Goal: Communication & Community: Share content

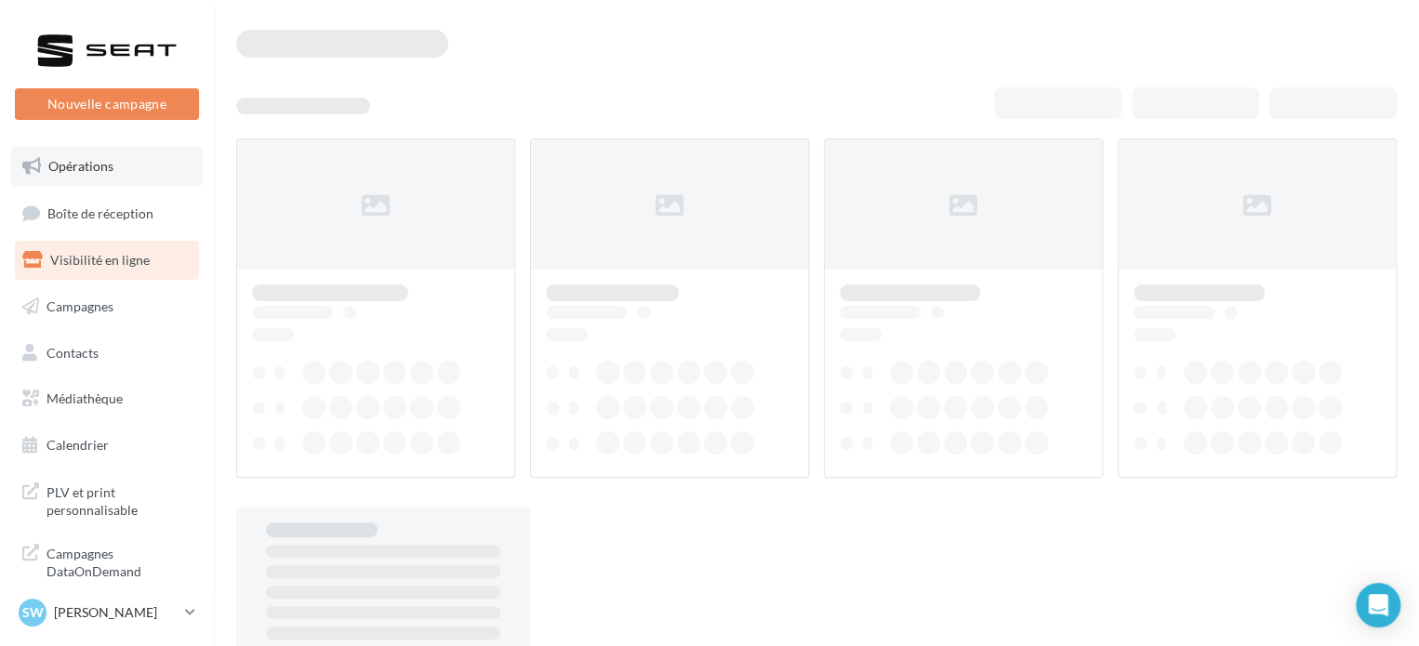
click at [123, 166] on link "Opérations" at bounding box center [107, 166] width 192 height 39
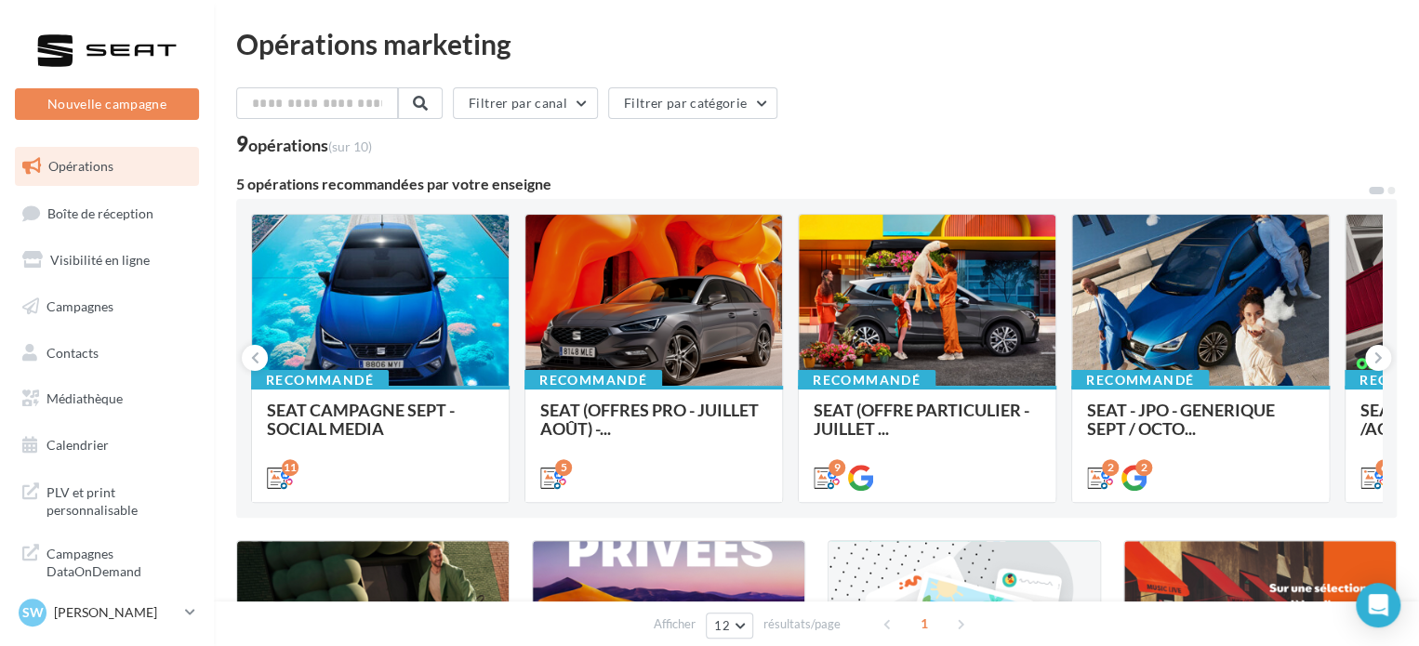
click at [100, 285] on ul "Opérations Boîte de réception Visibilité en ligne Campagnes Contacts Mes cibles…" at bounding box center [106, 306] width 199 height 333
click at [100, 300] on span "Campagnes" at bounding box center [80, 307] width 67 height 16
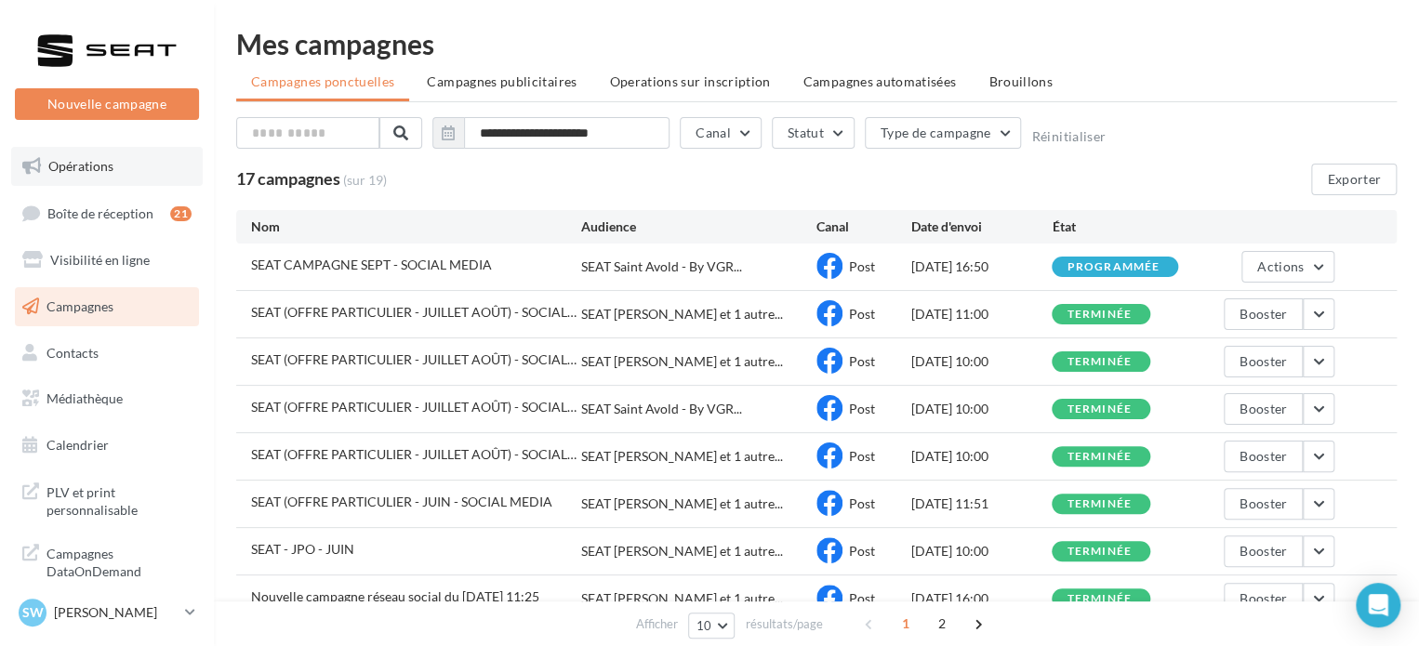
click at [60, 163] on span "Opérations" at bounding box center [80, 166] width 65 height 16
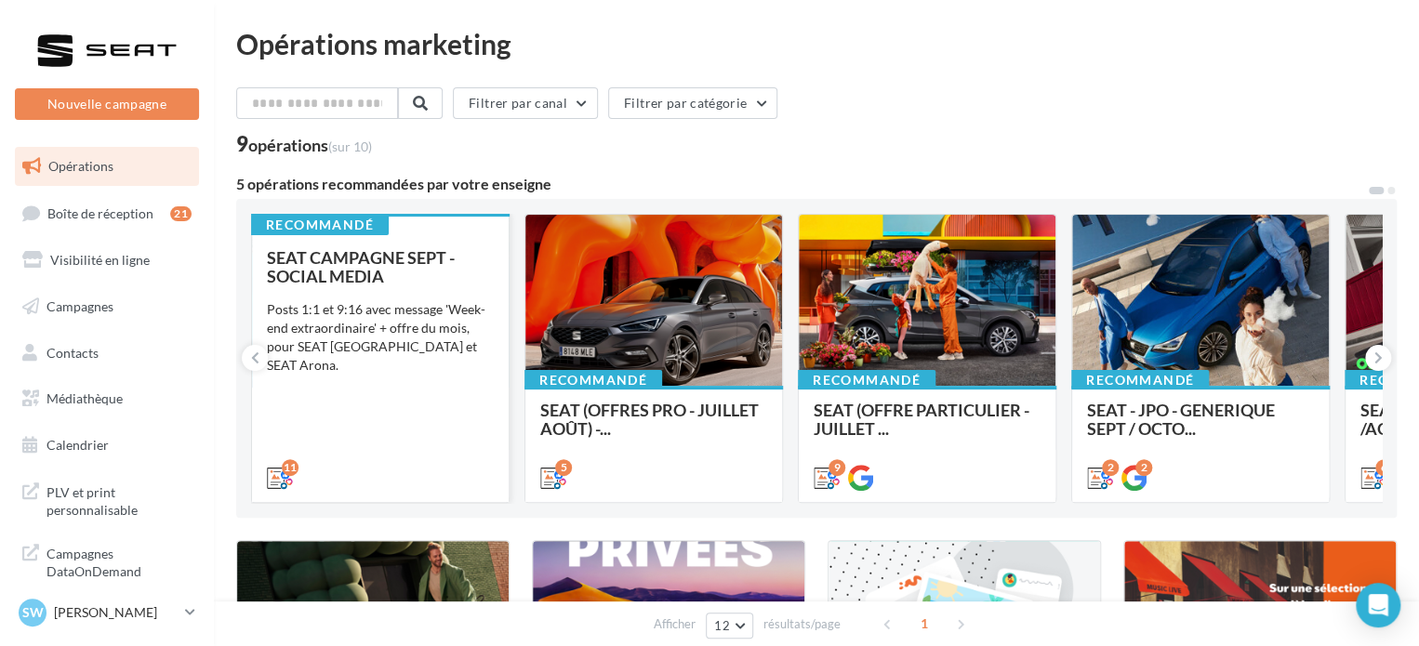
click at [398, 357] on div "SEAT CAMPAGNE SEPT - SOCIAL MEDIA Posts 1:1 et 9:16 avec message 'Week-end extr…" at bounding box center [380, 366] width 227 height 237
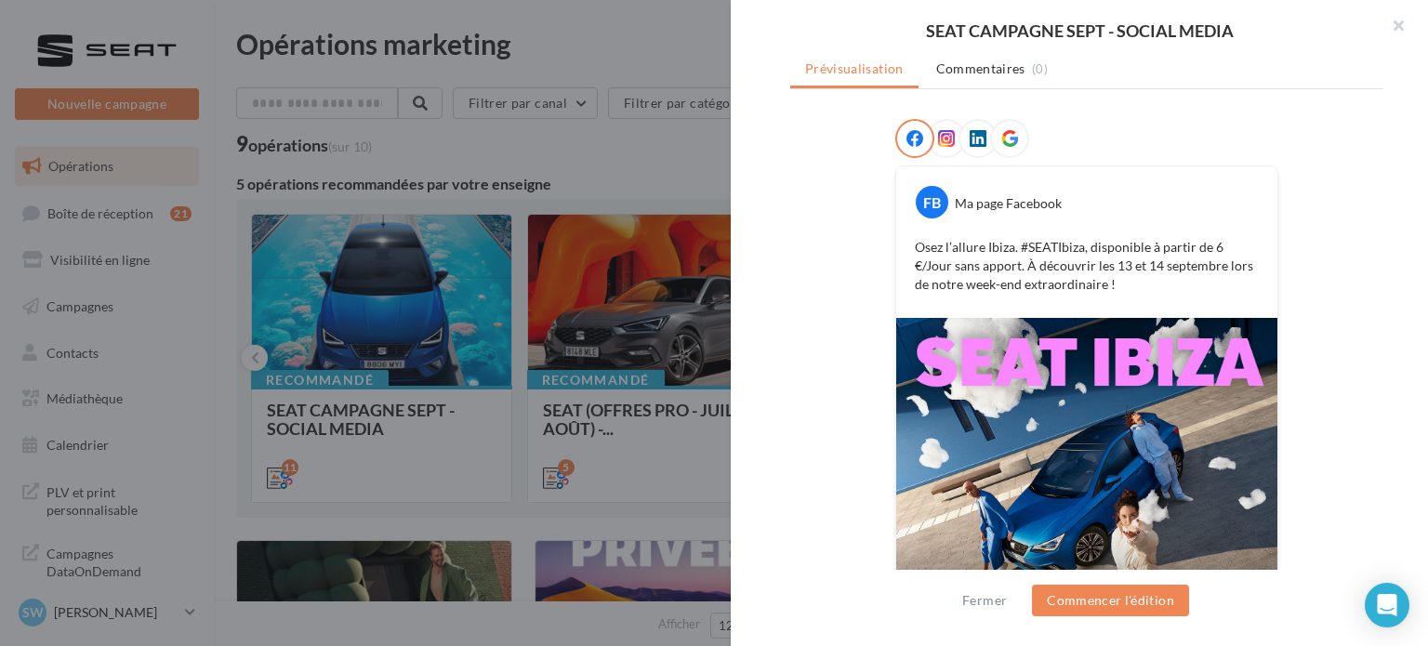
scroll to position [14, 0]
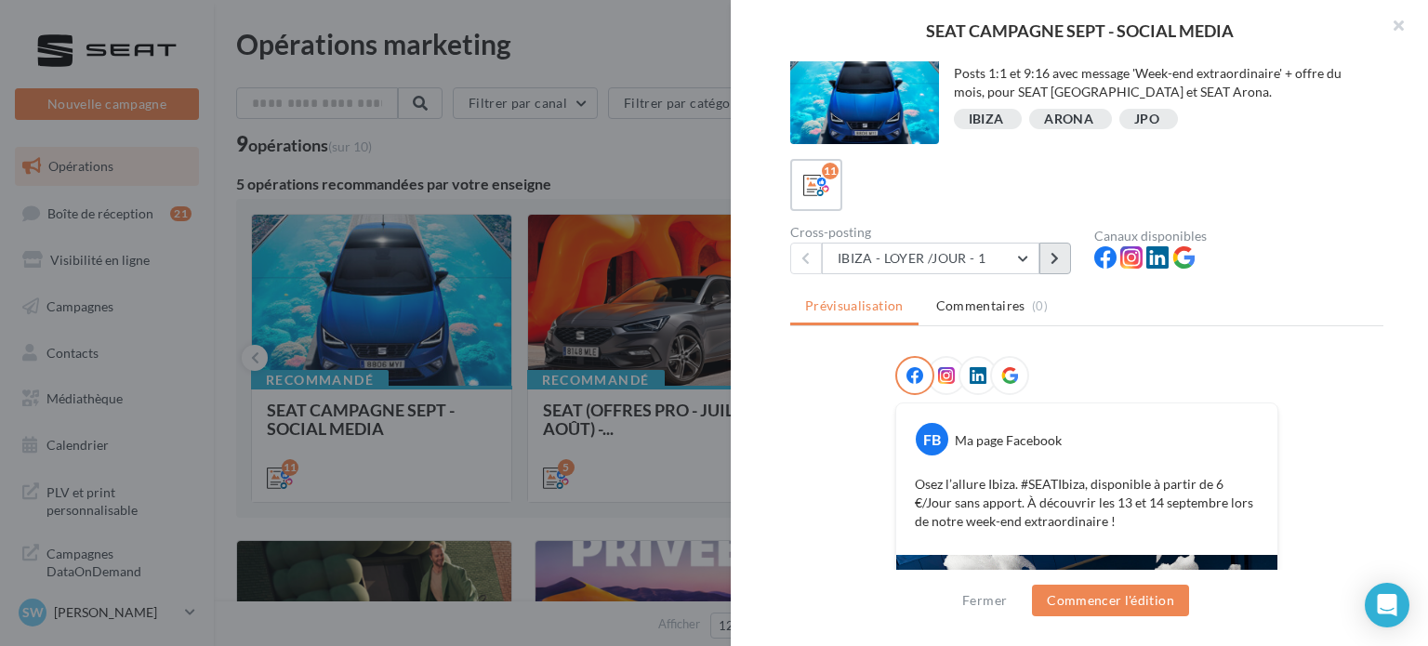
click at [1057, 258] on icon at bounding box center [1055, 258] width 8 height 13
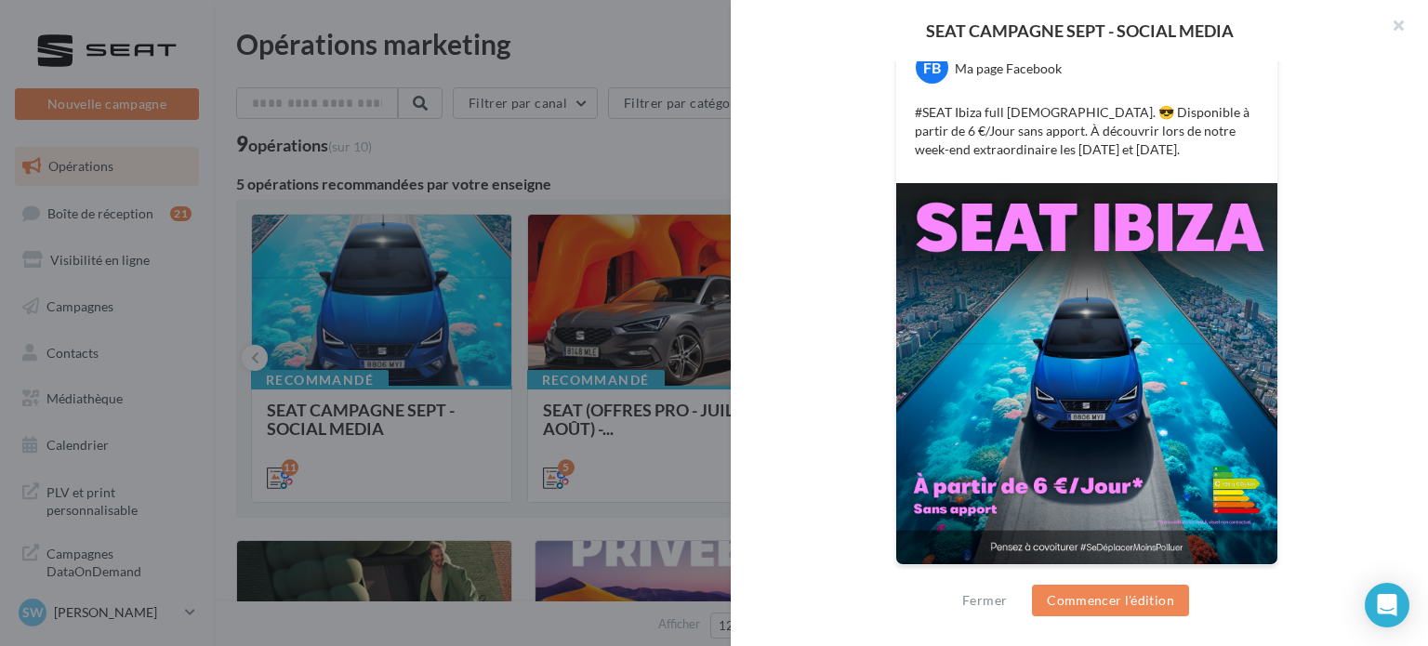
scroll to position [0, 0]
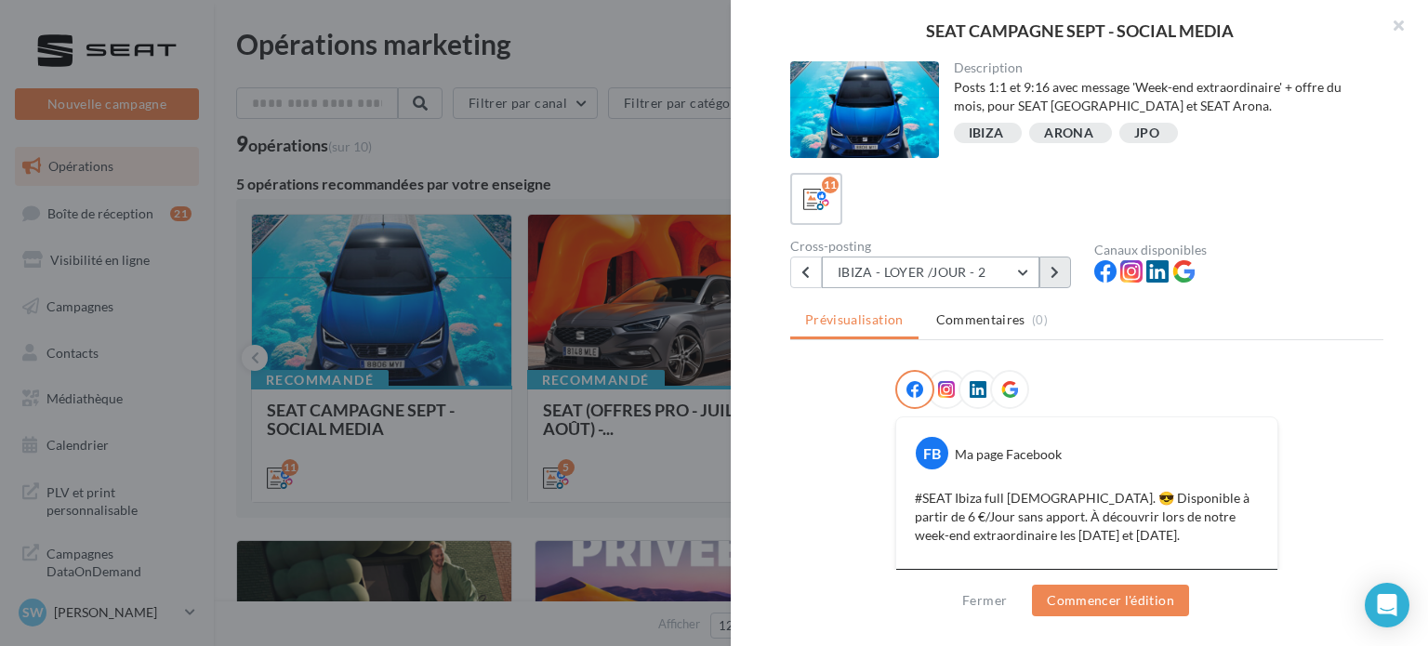
click at [1039, 268] on div "IBIZA - LOYER /JOUR - 2 IBIZA - LOYER /JOUR - 1 IBIZA - LOYER /JOUR - 2 IBIZA -…" at bounding box center [931, 273] width 281 height 32
click at [1044, 271] on button at bounding box center [1056, 273] width 32 height 32
click at [1059, 286] on button at bounding box center [1056, 273] width 32 height 32
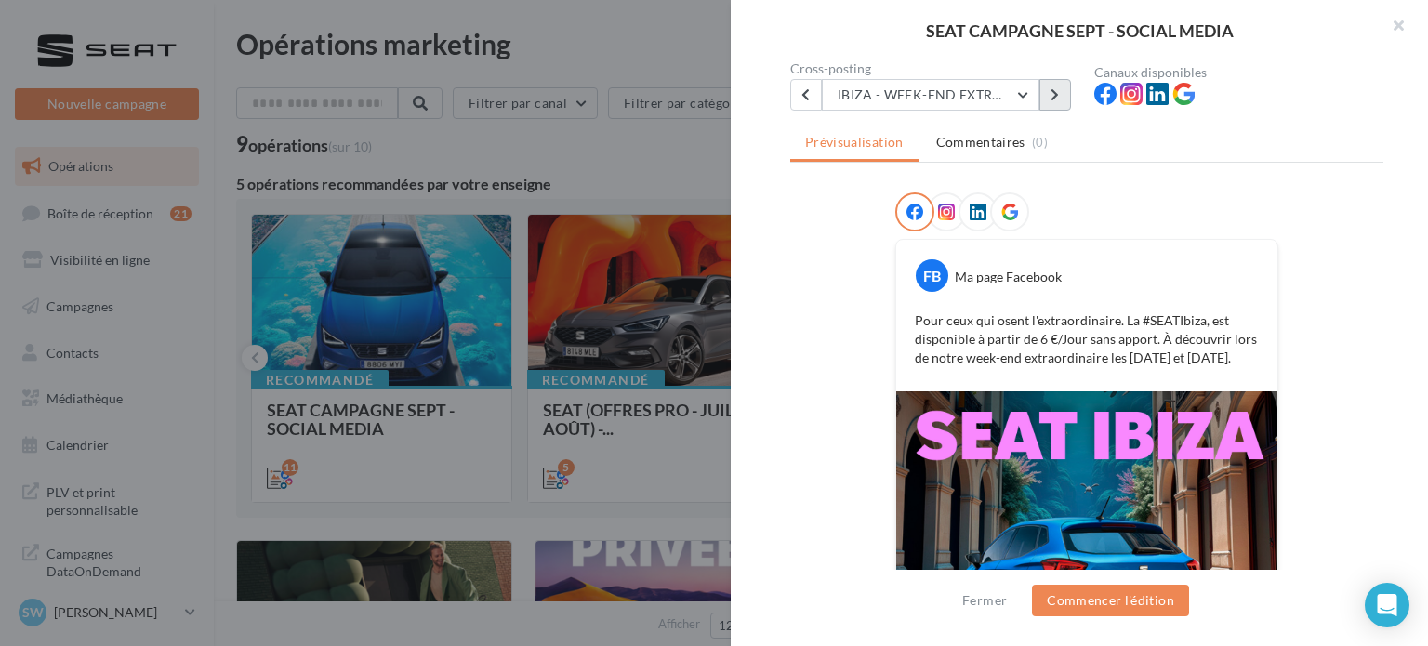
scroll to position [14, 0]
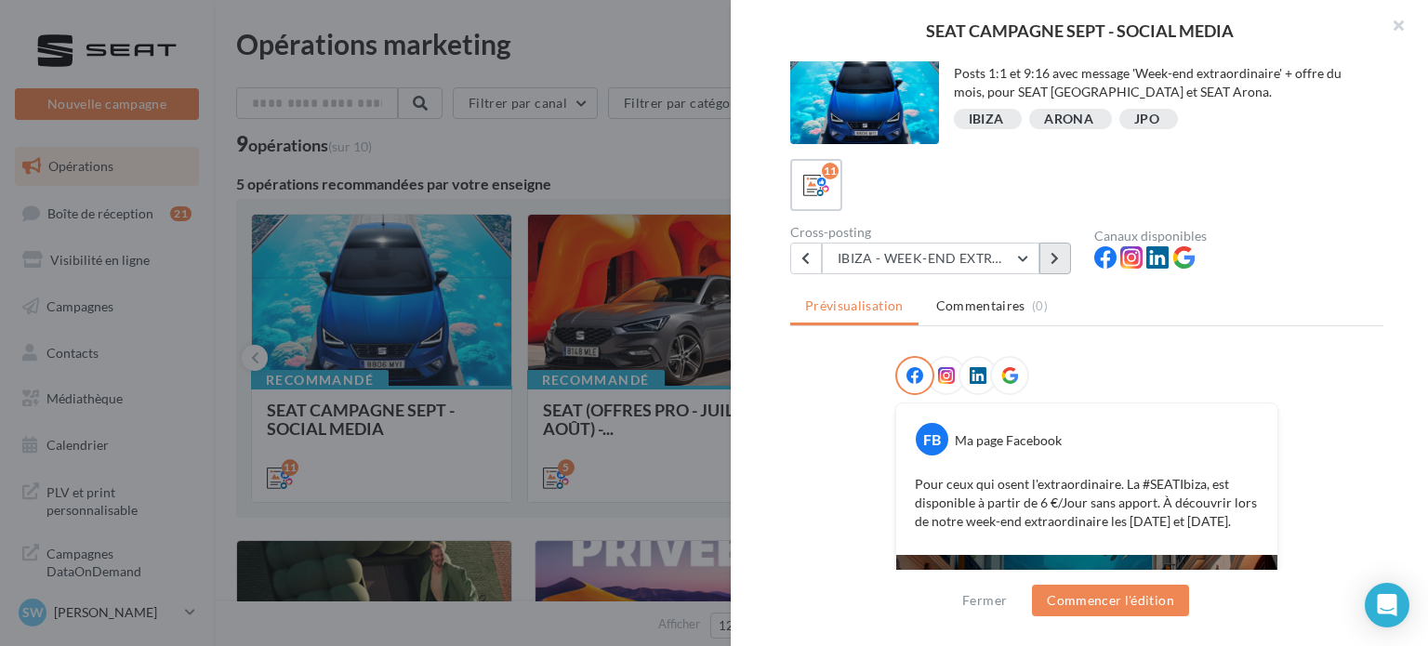
click at [1065, 260] on button at bounding box center [1056, 259] width 32 height 32
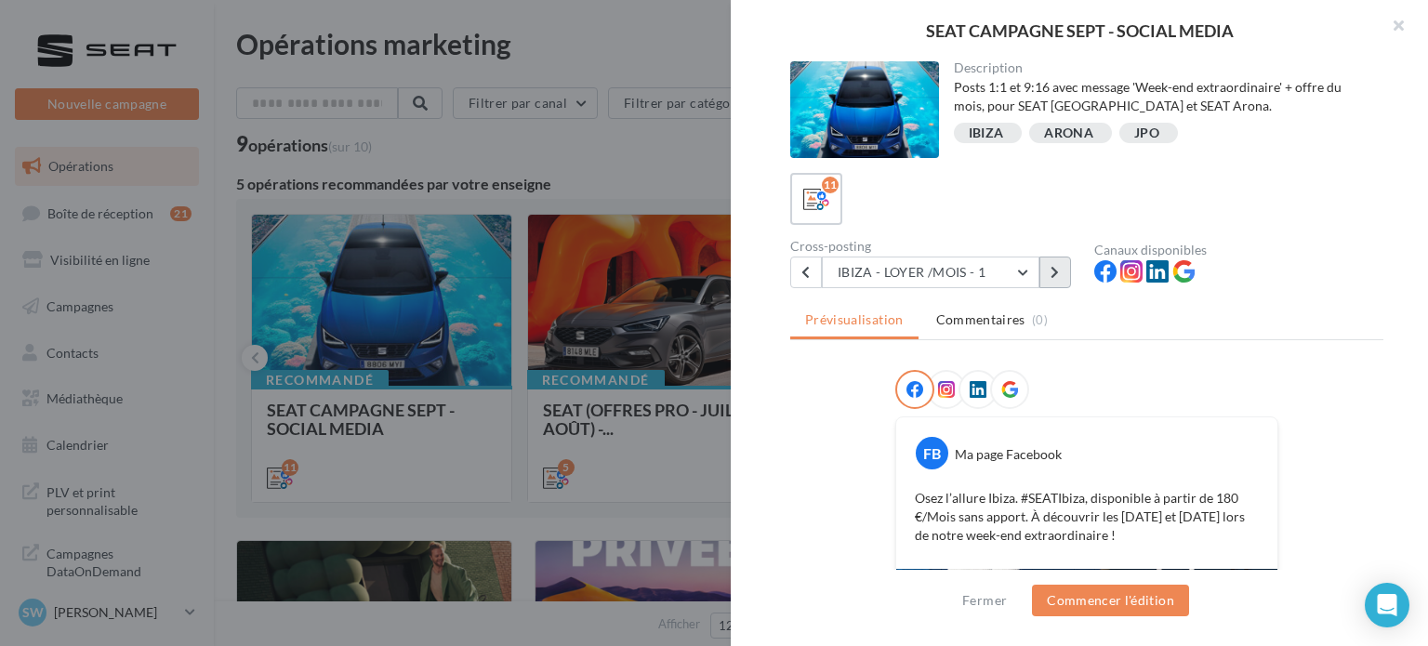
click at [1056, 266] on icon at bounding box center [1055, 272] width 8 height 13
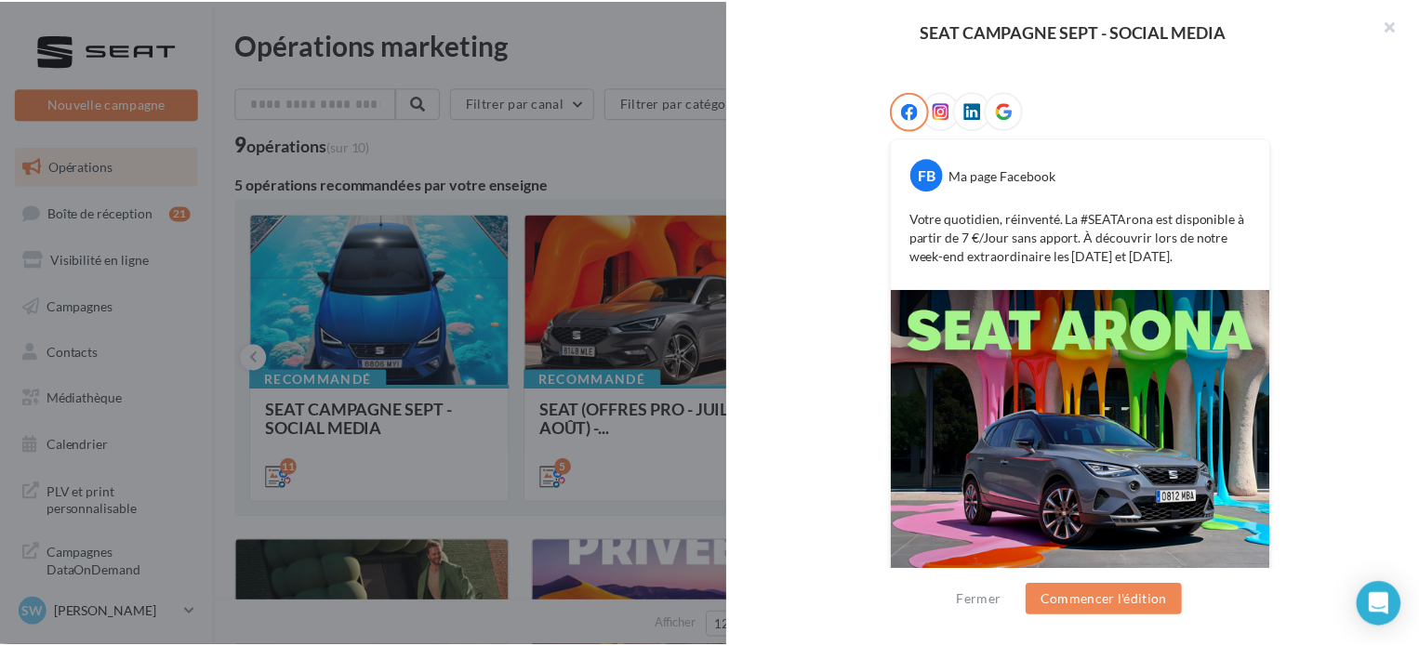
scroll to position [386, 0]
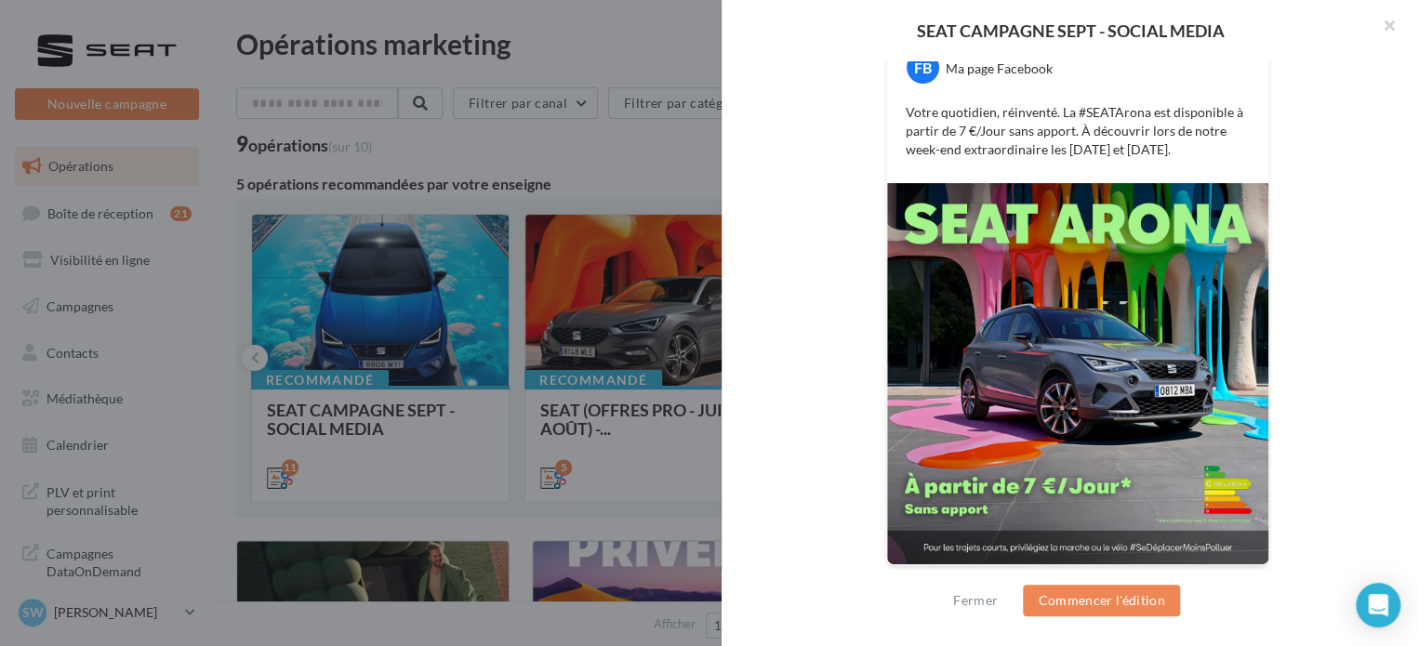
click at [124, 233] on div at bounding box center [709, 323] width 1419 height 646
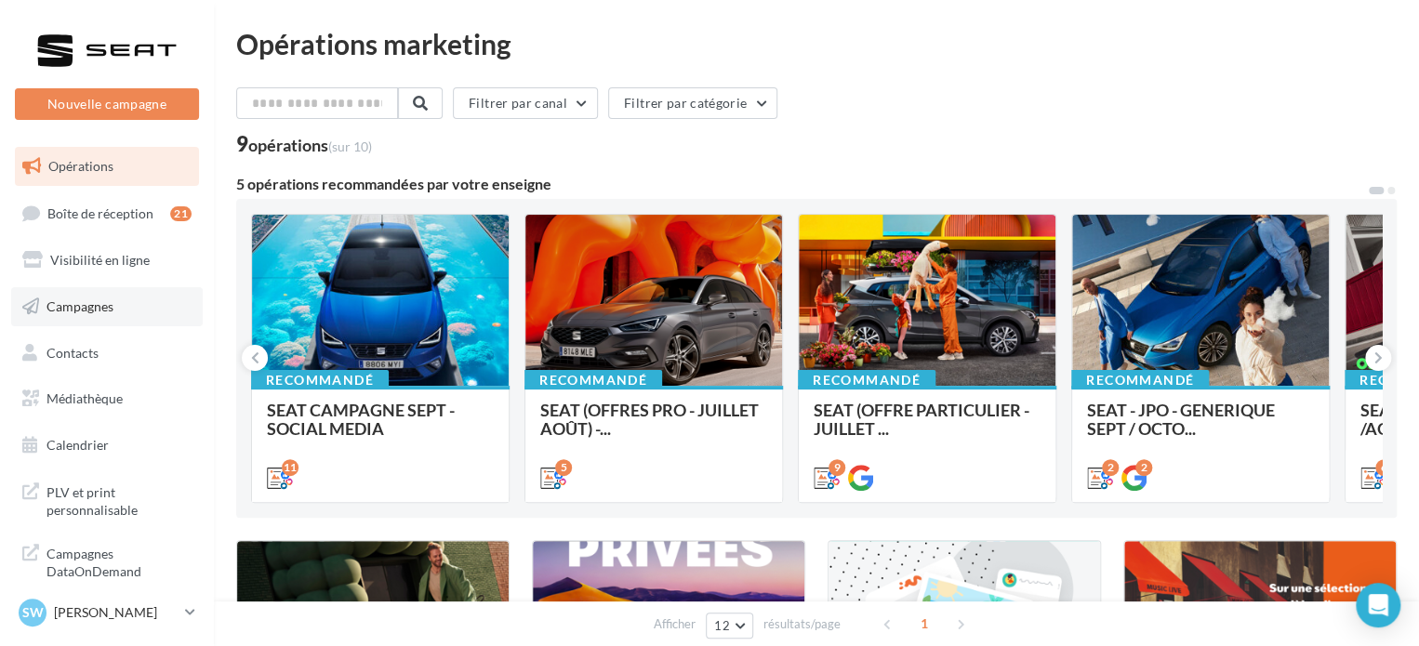
click at [100, 306] on span "Campagnes" at bounding box center [80, 307] width 67 height 16
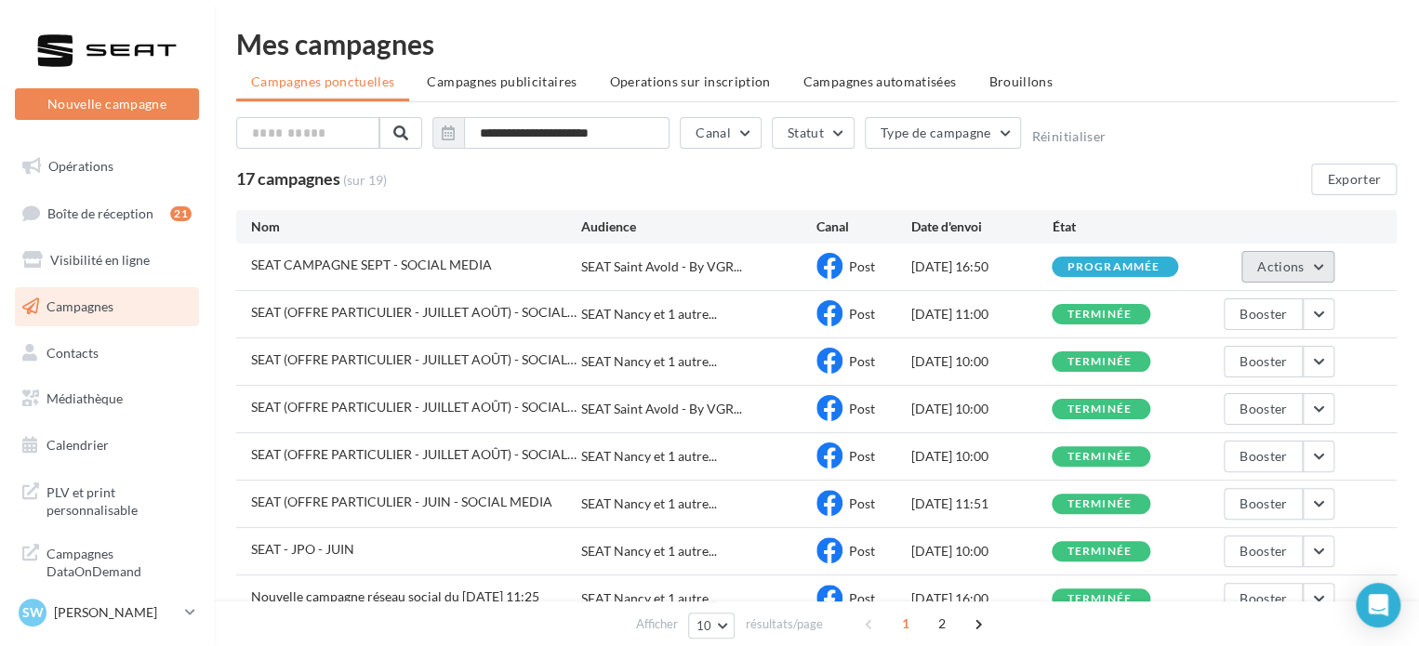
click at [1326, 261] on button "Actions" at bounding box center [1288, 267] width 93 height 32
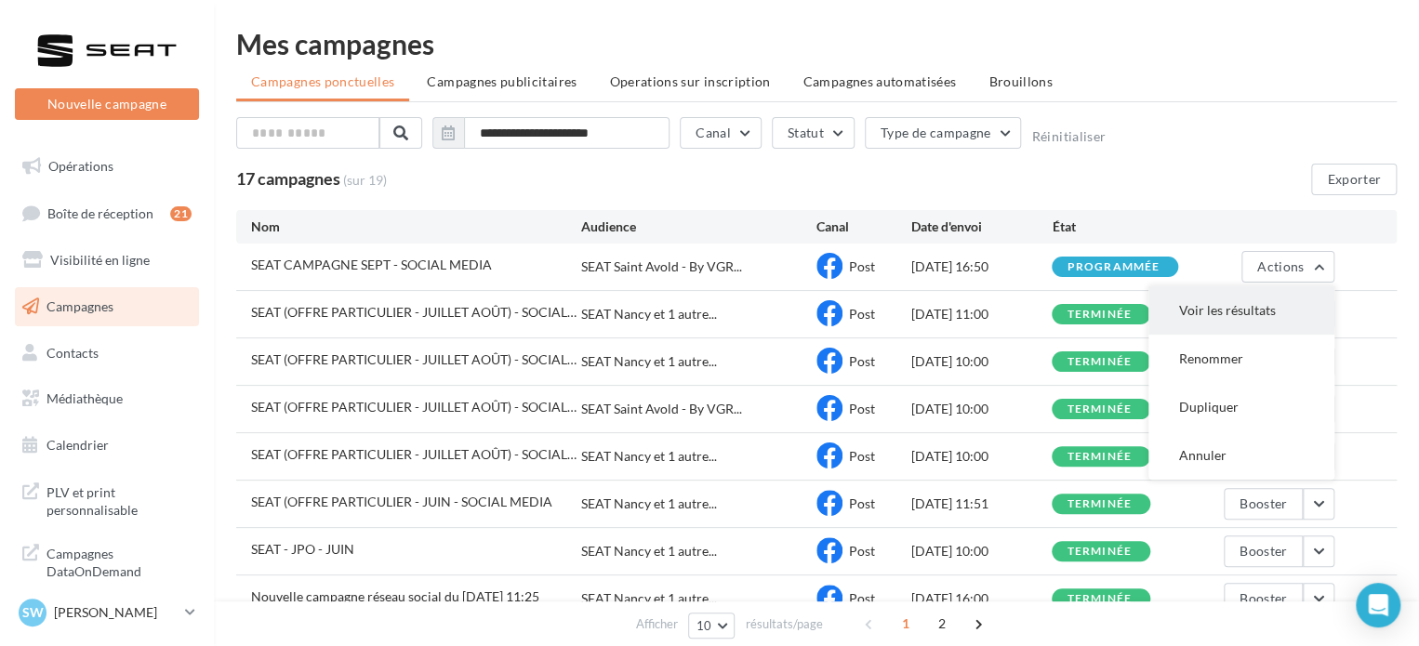
click at [1310, 303] on button "Voir les résultats" at bounding box center [1242, 310] width 186 height 48
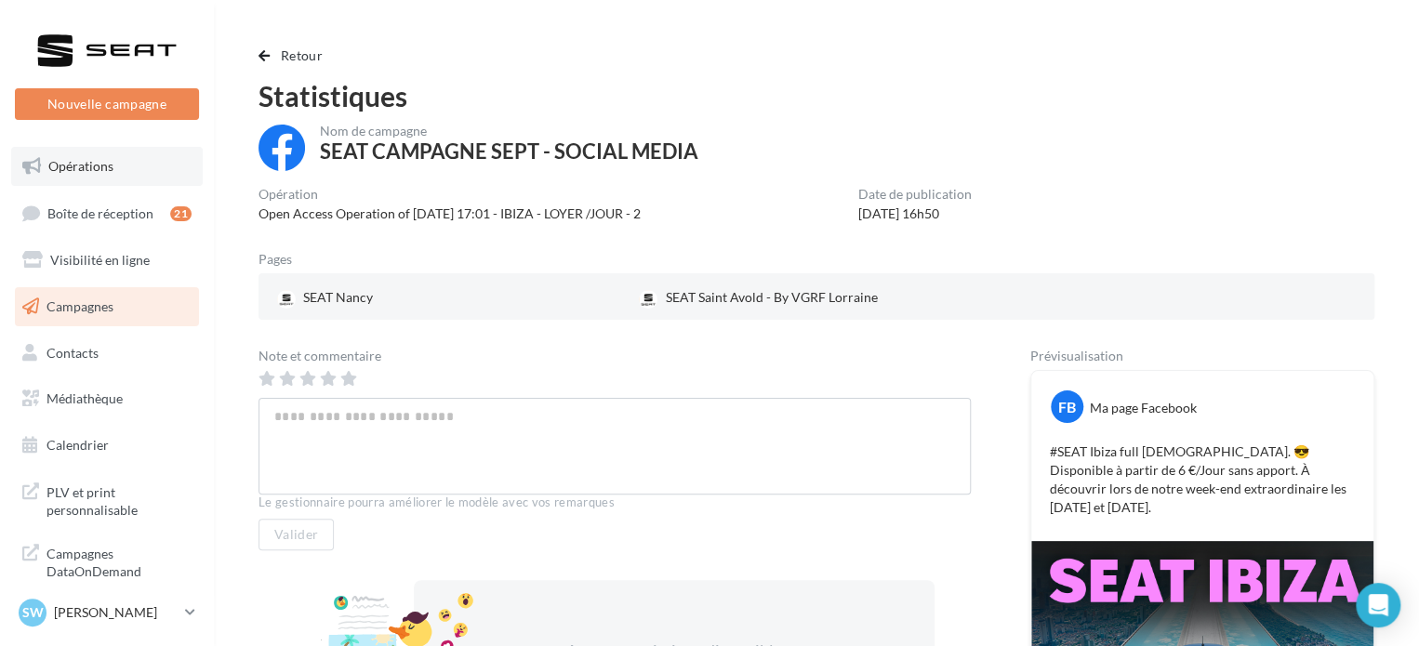
drag, startPoint x: 86, startPoint y: 150, endPoint x: 141, endPoint y: 152, distance: 55.8
click at [86, 150] on link "Opérations" at bounding box center [107, 166] width 192 height 39
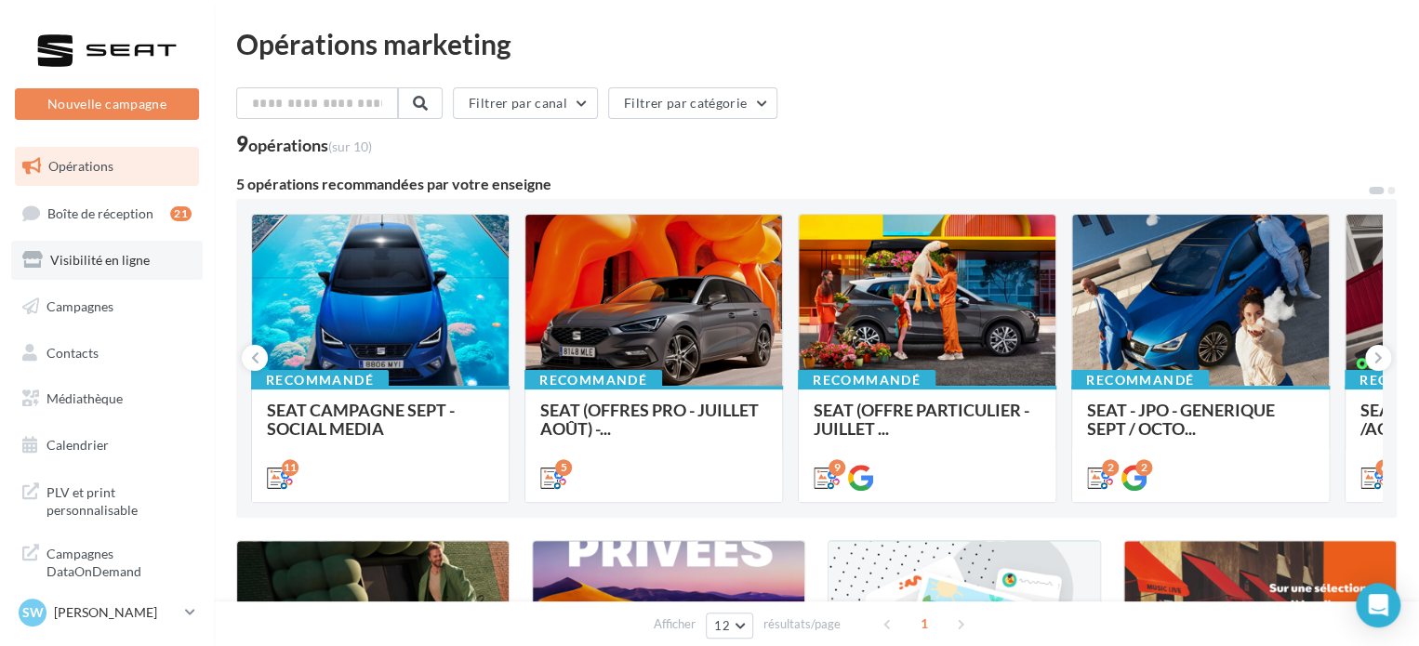
click at [95, 275] on link "Visibilité en ligne" at bounding box center [107, 260] width 192 height 39
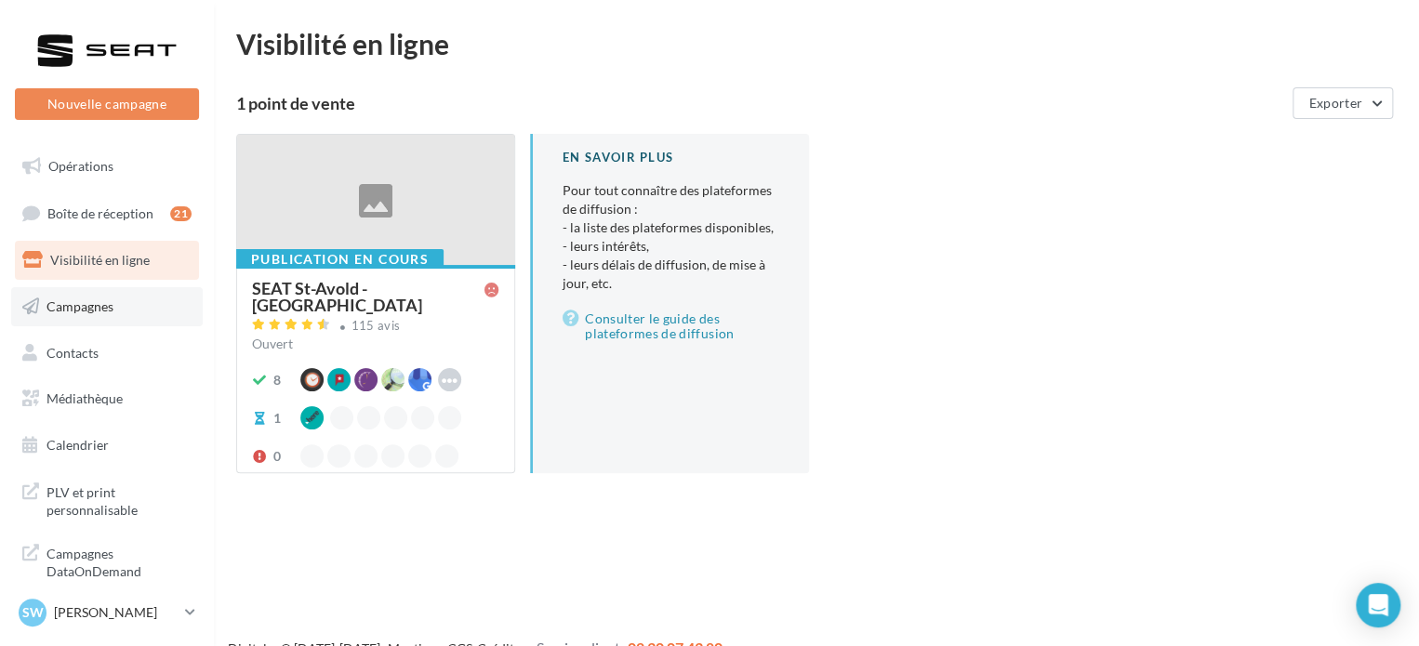
click at [93, 313] on span "Campagnes" at bounding box center [80, 307] width 67 height 16
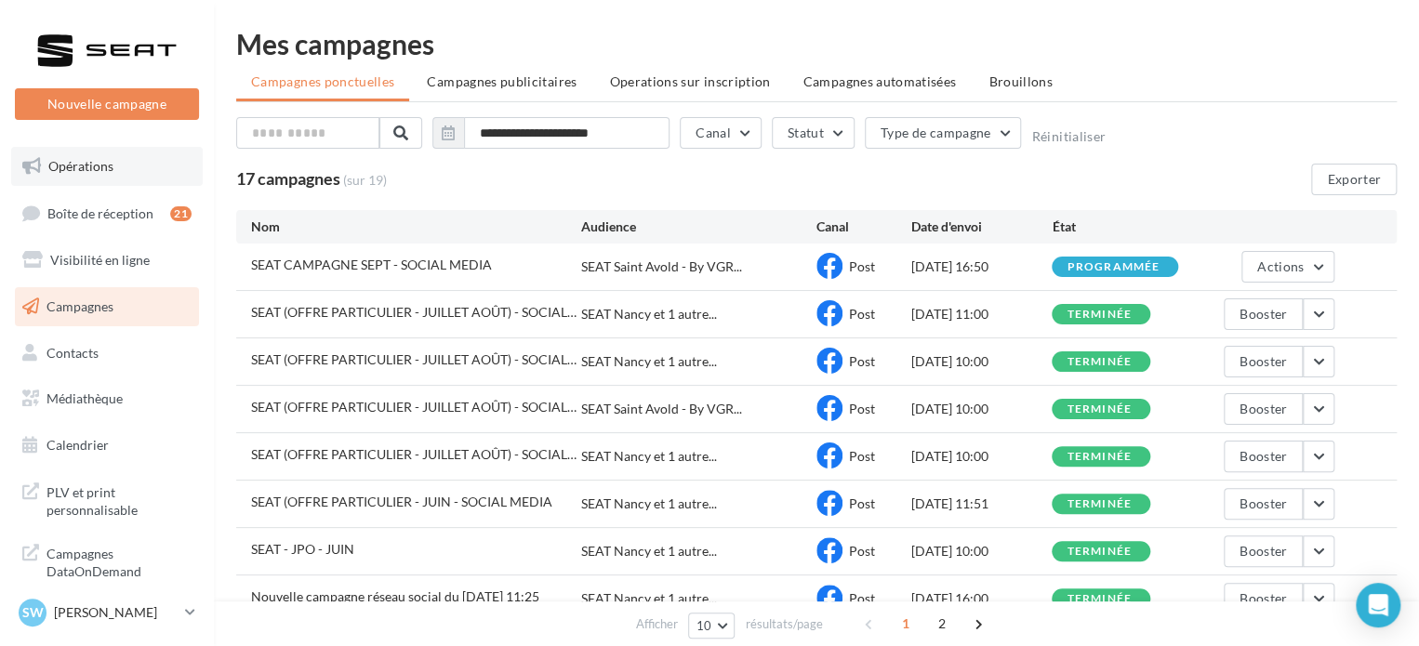
click at [143, 172] on link "Opérations" at bounding box center [107, 166] width 192 height 39
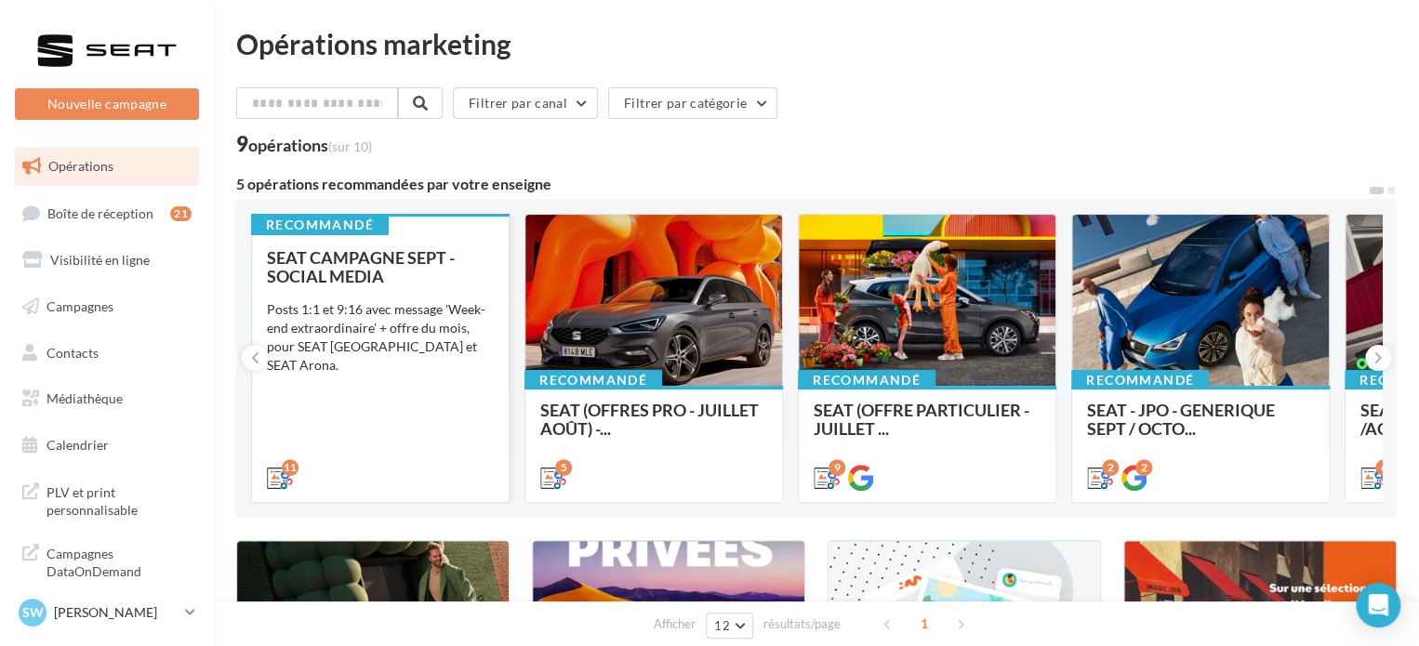
click at [364, 306] on div "Posts 1:1 et 9:16 avec message 'Week-end extraordinaire' + offre du mois, pour …" at bounding box center [380, 337] width 227 height 74
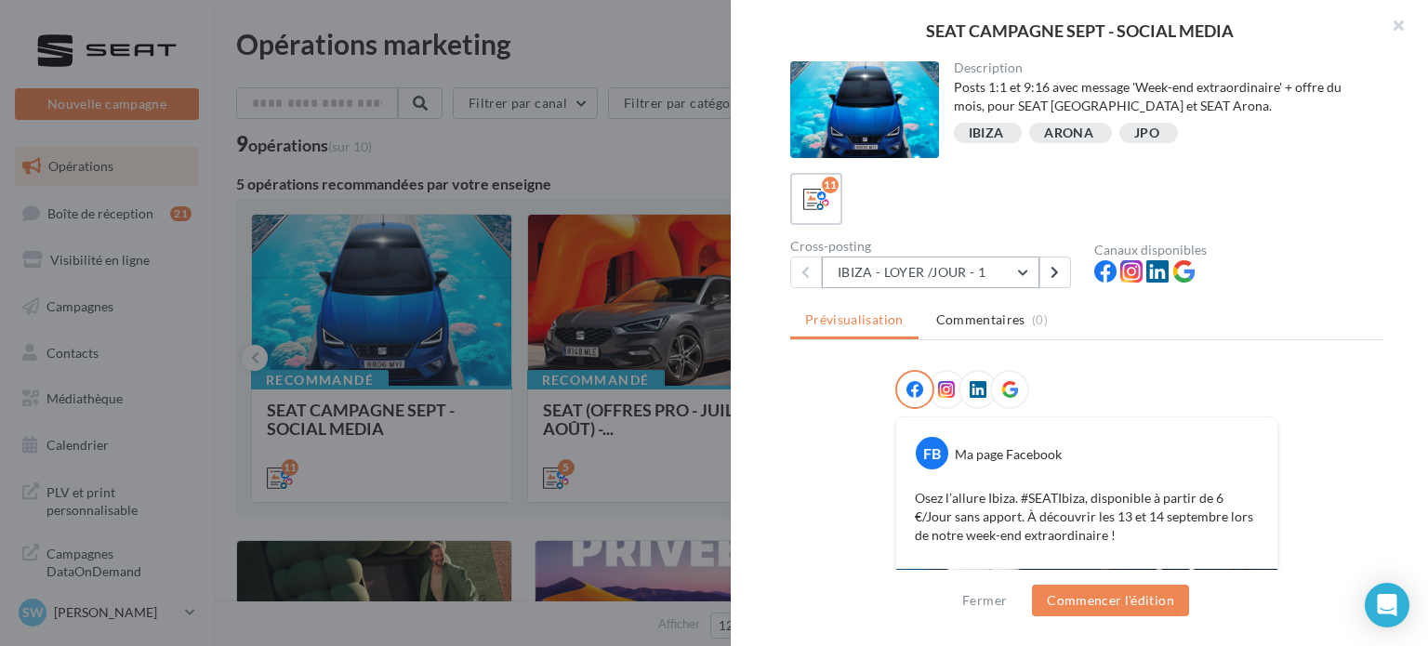
click at [1030, 271] on button "IBIZA - LOYER /JOUR - 1" at bounding box center [931, 273] width 218 height 32
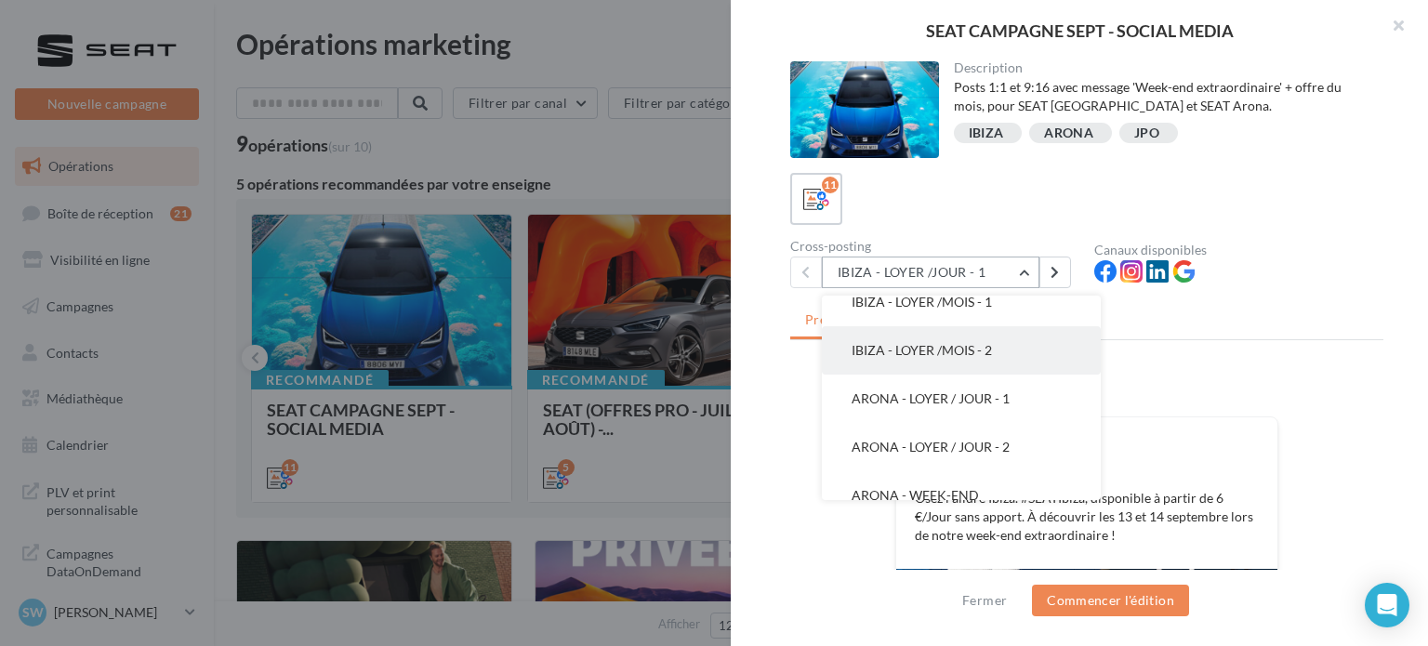
scroll to position [279, 0]
click at [971, 345] on span "ARONA - LOYER / JOUR - 1" at bounding box center [931, 349] width 158 height 16
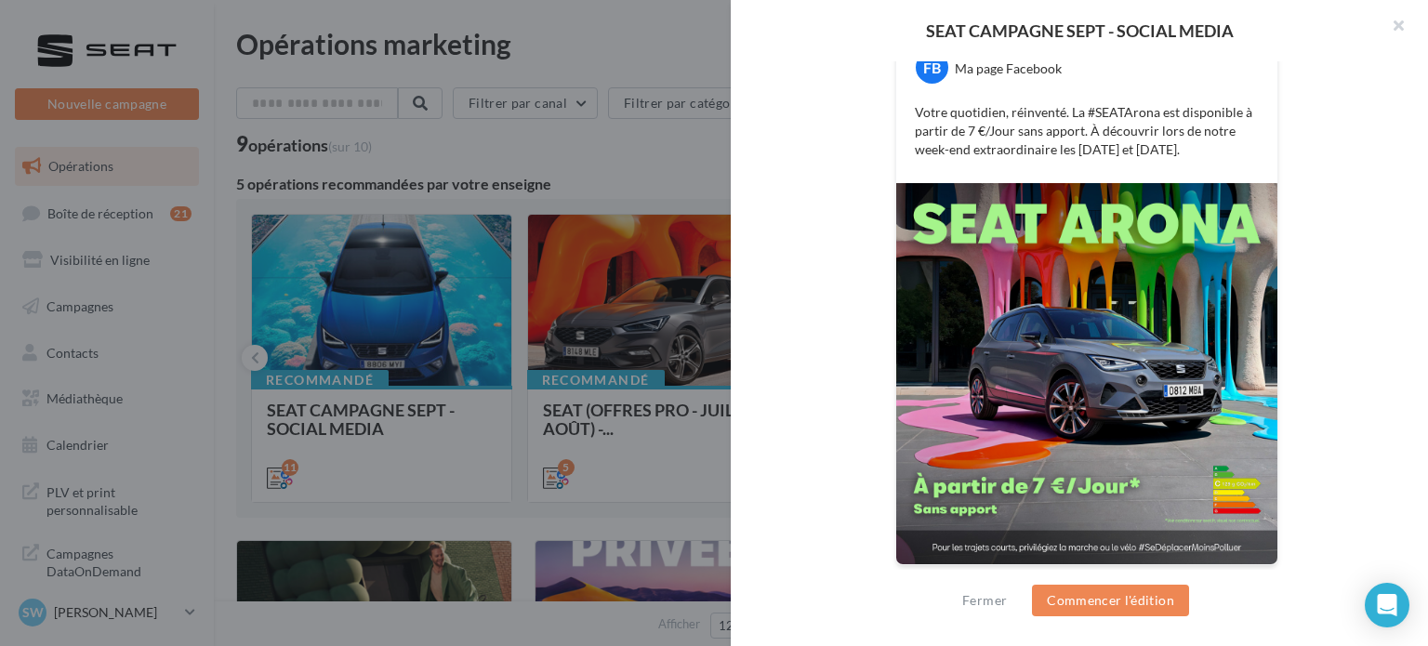
scroll to position [293, 0]
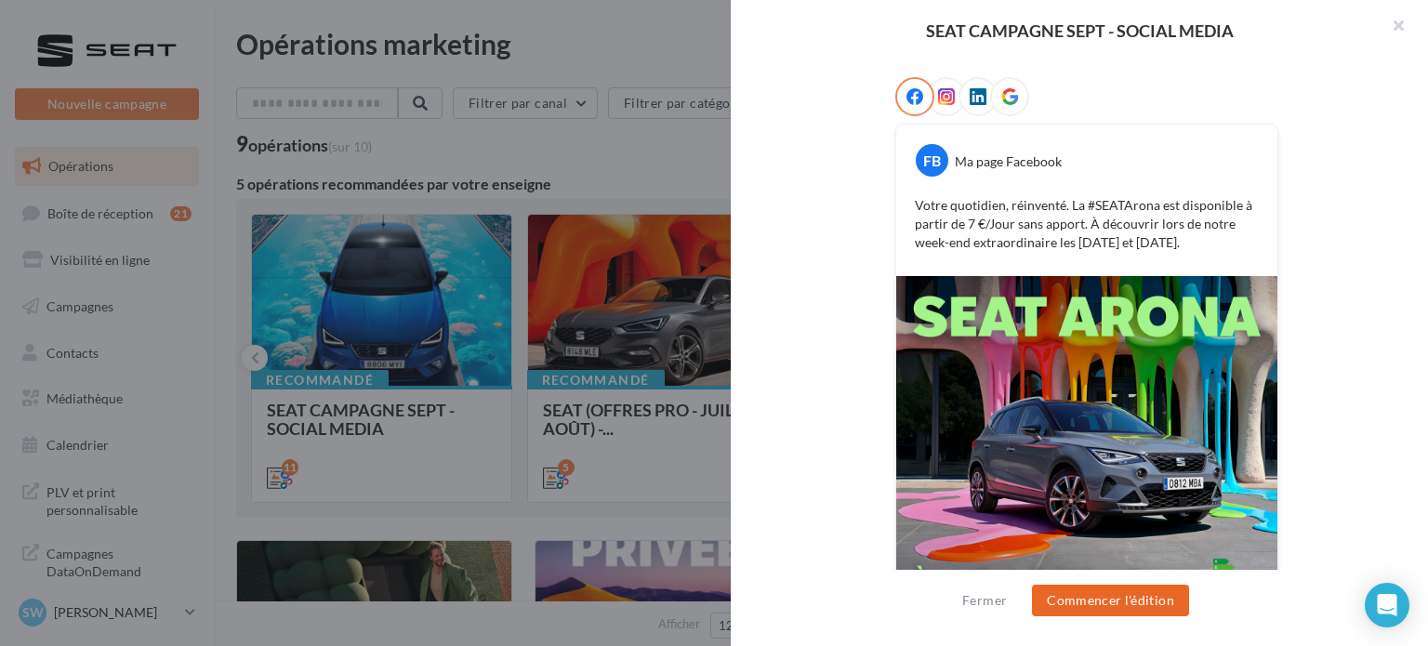
click at [1151, 607] on button "Commencer l'édition" at bounding box center [1110, 601] width 157 height 32
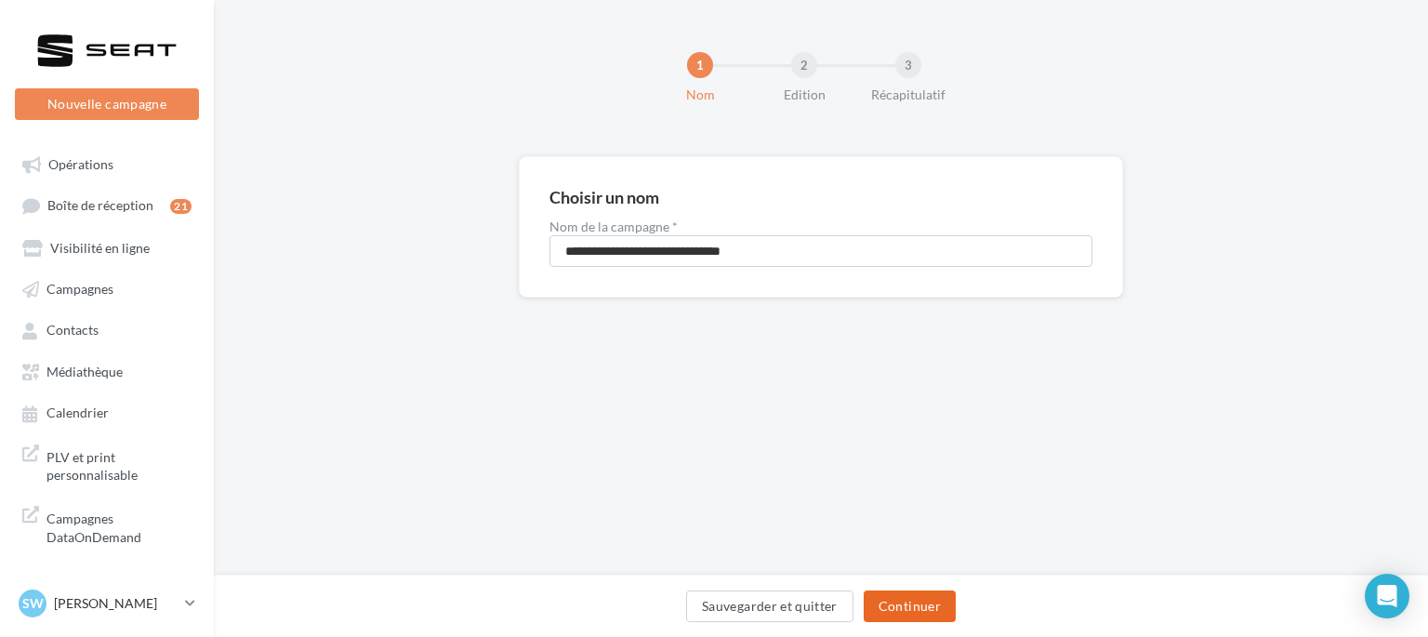
click at [942, 602] on button "Continuer" at bounding box center [910, 607] width 92 height 32
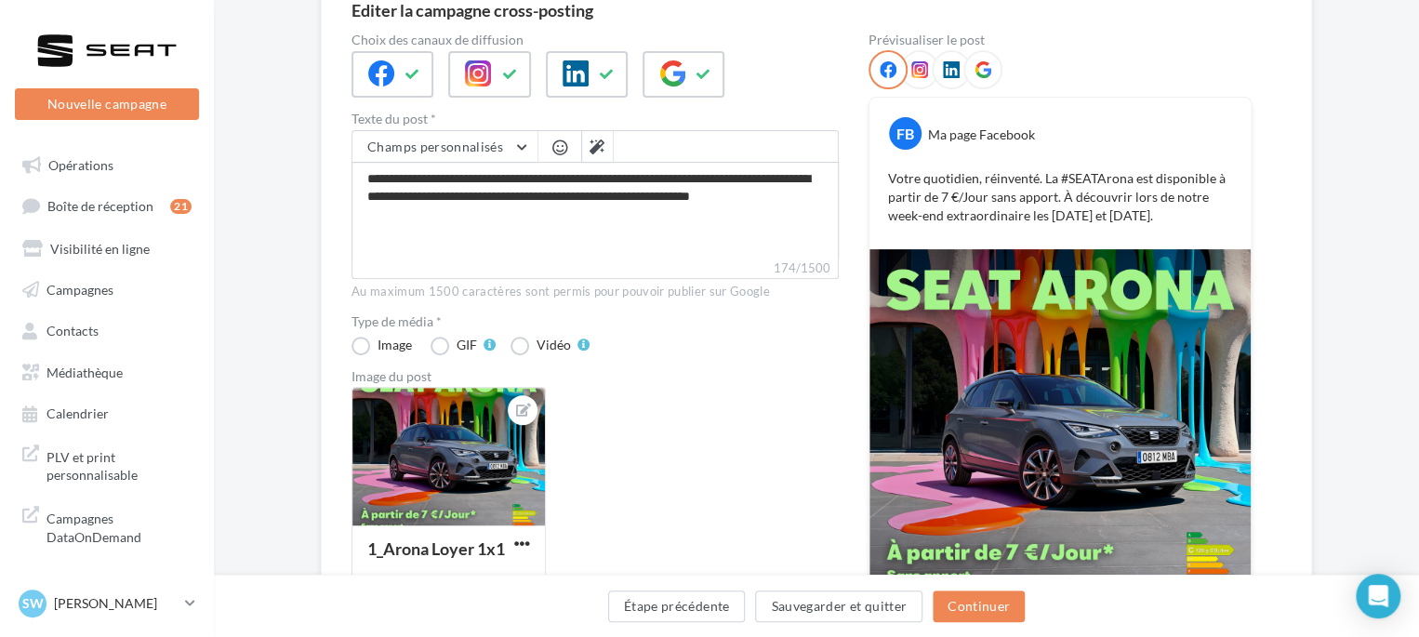
scroll to position [186, 0]
click at [490, 63] on div at bounding box center [489, 73] width 82 height 47
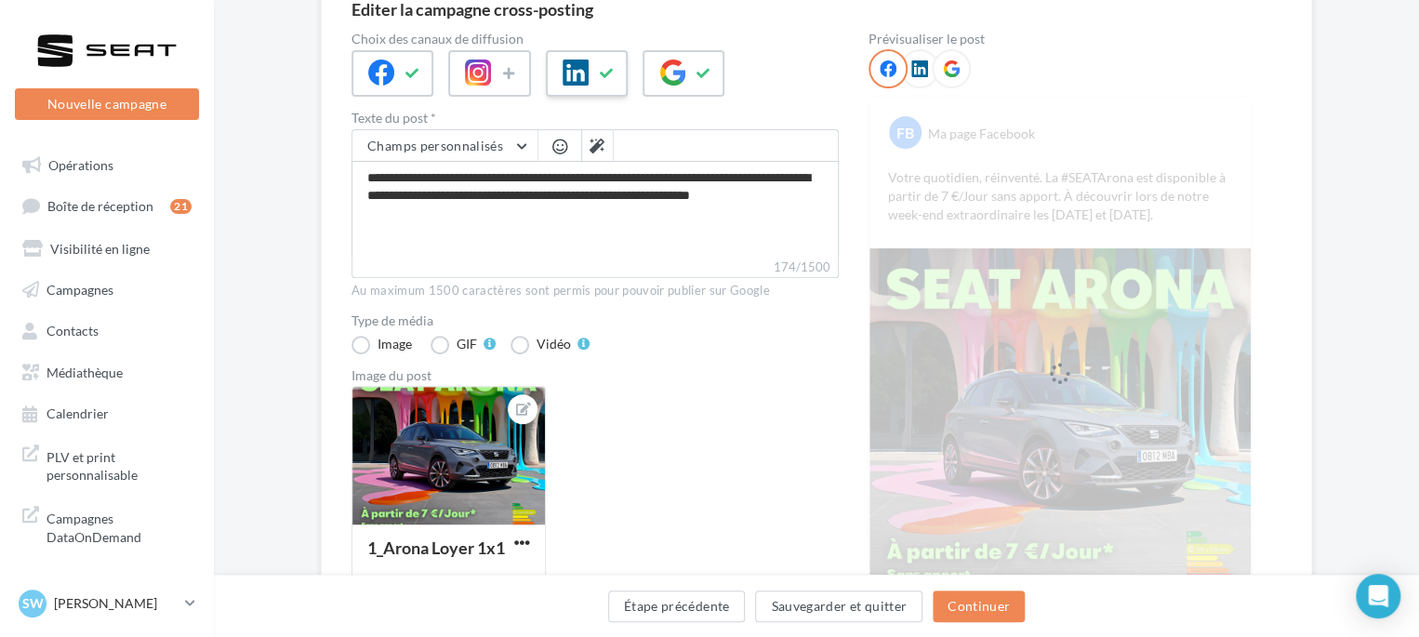
click at [610, 58] on div at bounding box center [587, 73] width 82 height 47
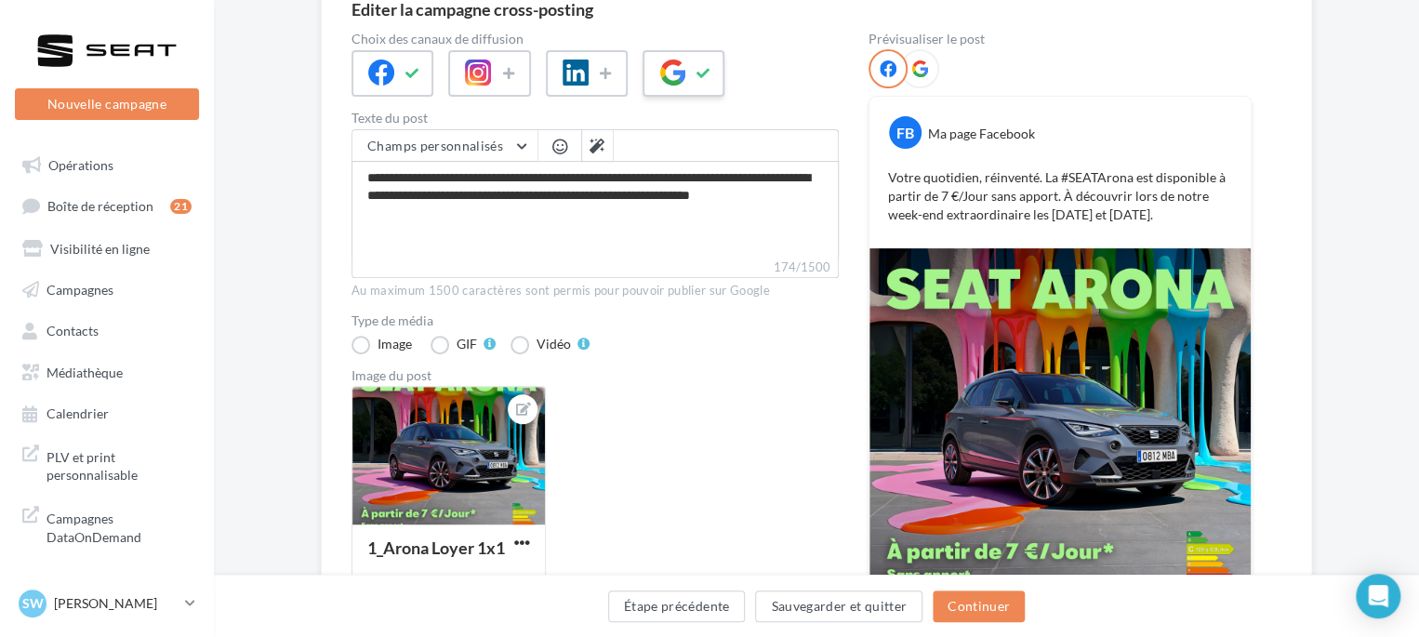
click at [674, 72] on icon at bounding box center [672, 73] width 26 height 26
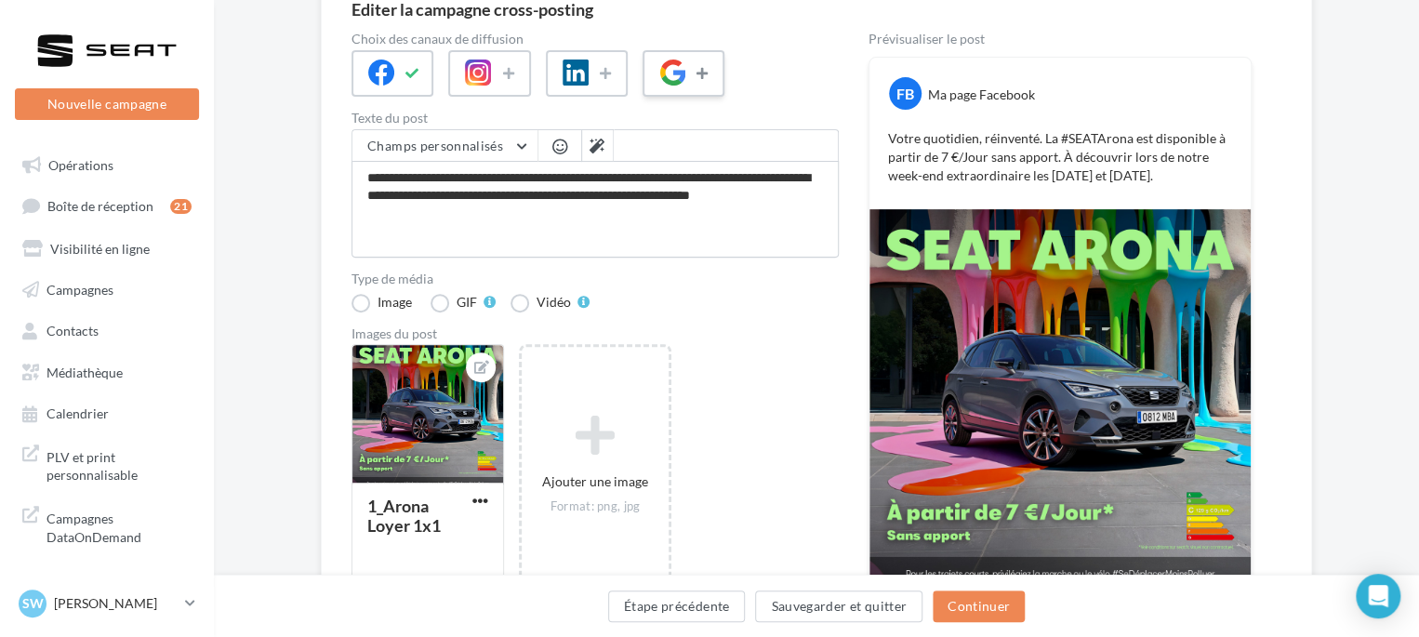
click at [700, 60] on button at bounding box center [704, 74] width 22 height 28
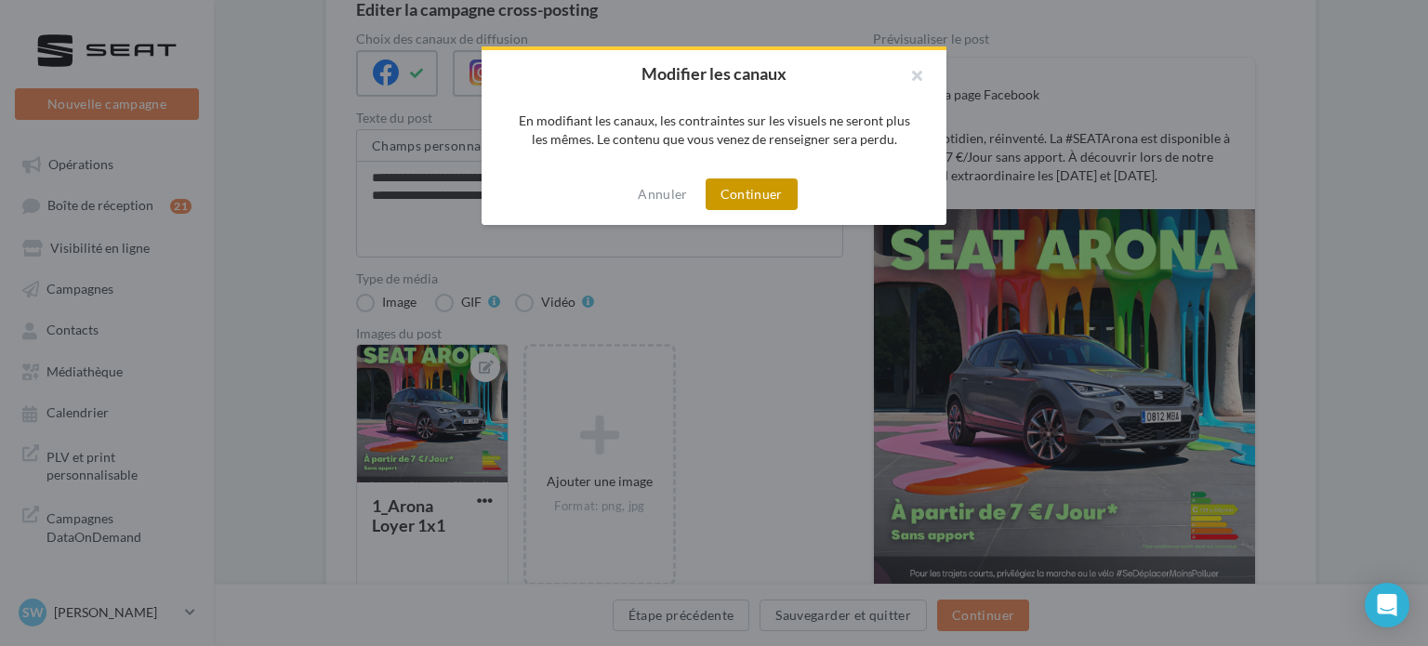
click at [764, 185] on button "Continuer" at bounding box center [752, 195] width 92 height 32
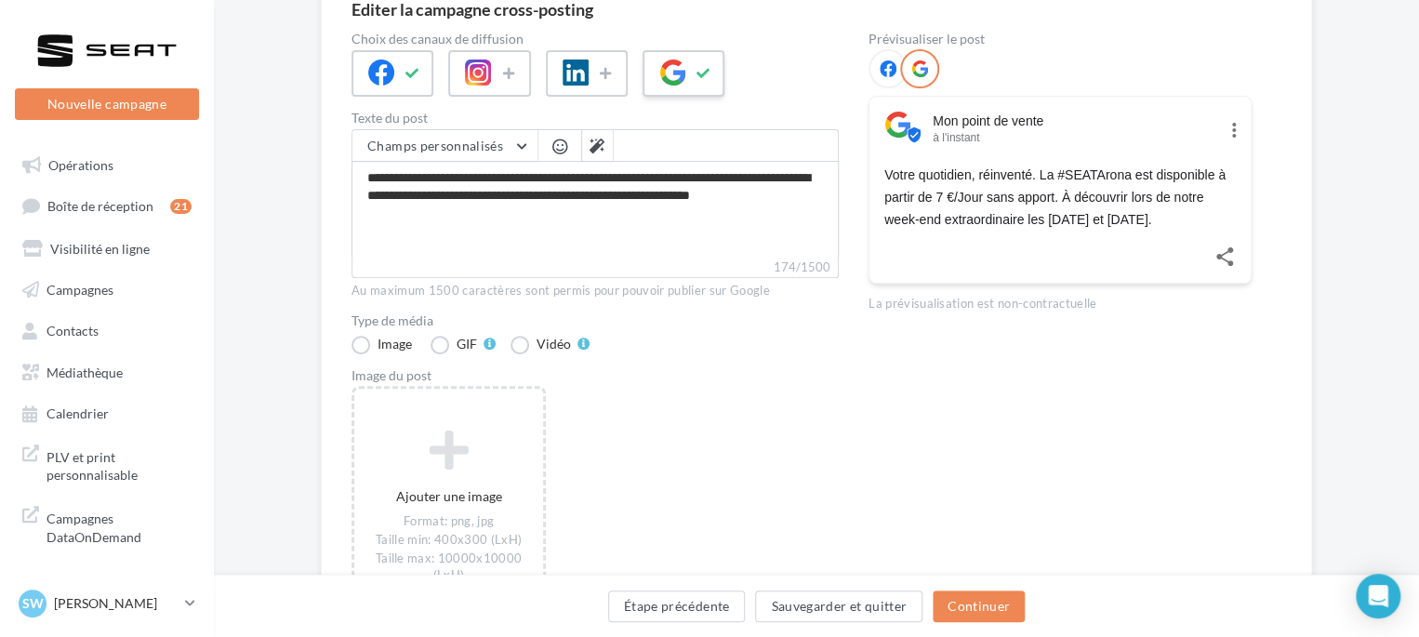
click at [666, 73] on icon at bounding box center [672, 73] width 26 height 26
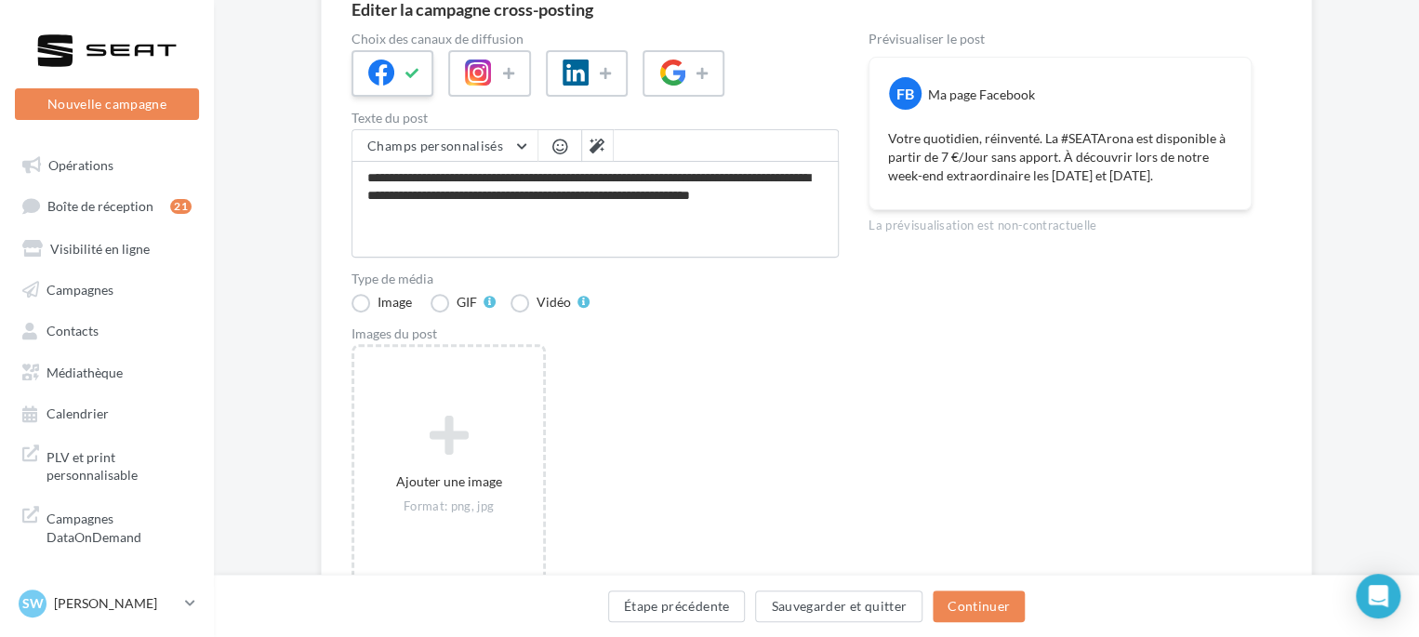
click at [372, 62] on icon at bounding box center [381, 73] width 26 height 26
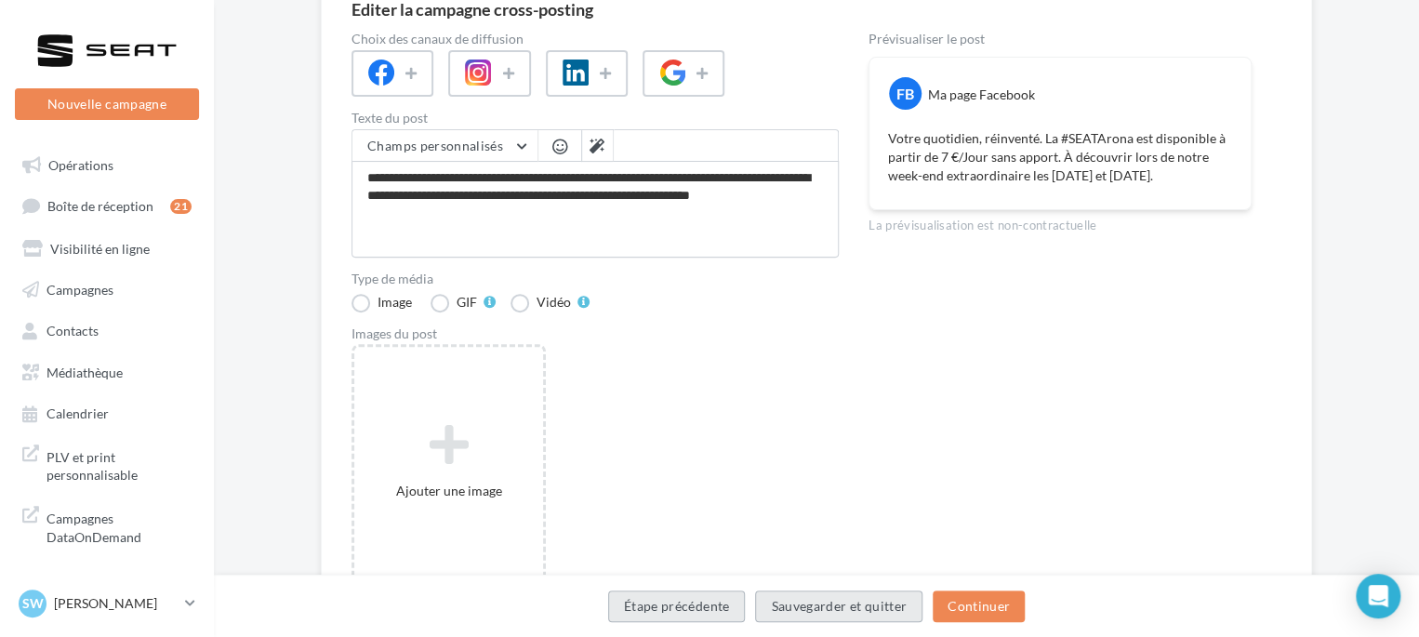
click at [699, 600] on button "Étape précédente" at bounding box center [677, 607] width 138 height 32
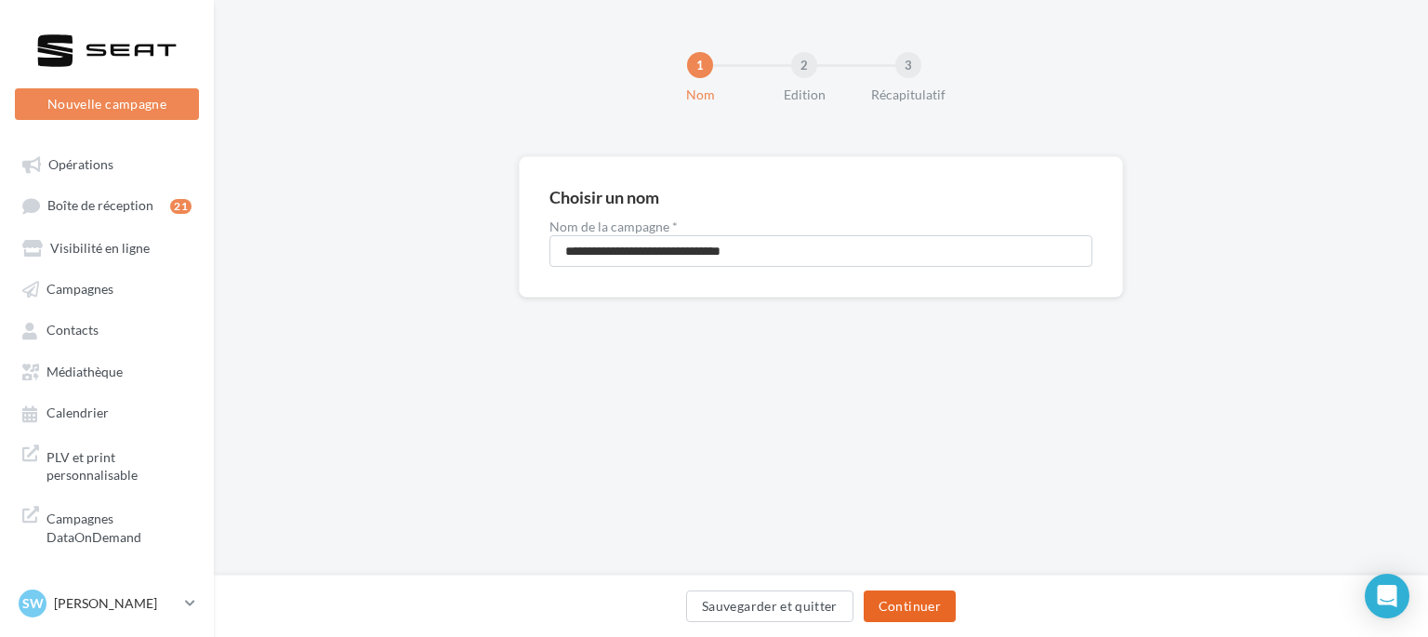
click at [891, 598] on button "Continuer" at bounding box center [910, 607] width 92 height 32
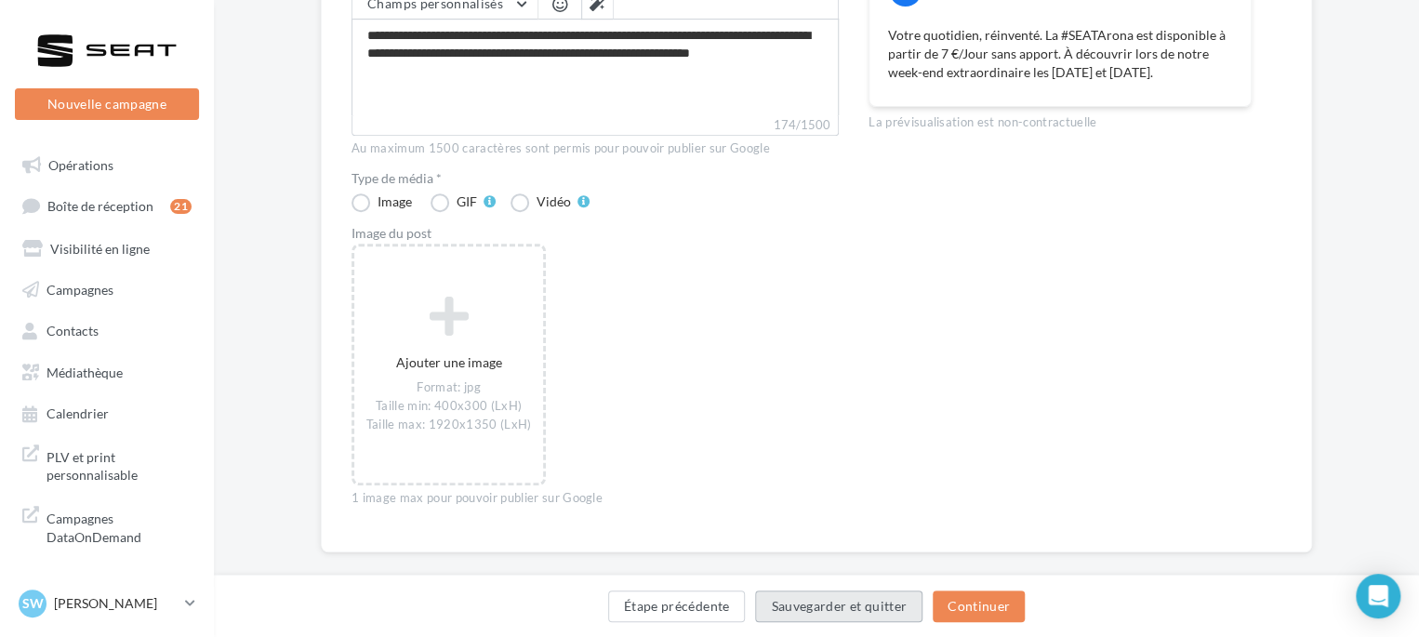
scroll to position [352, 0]
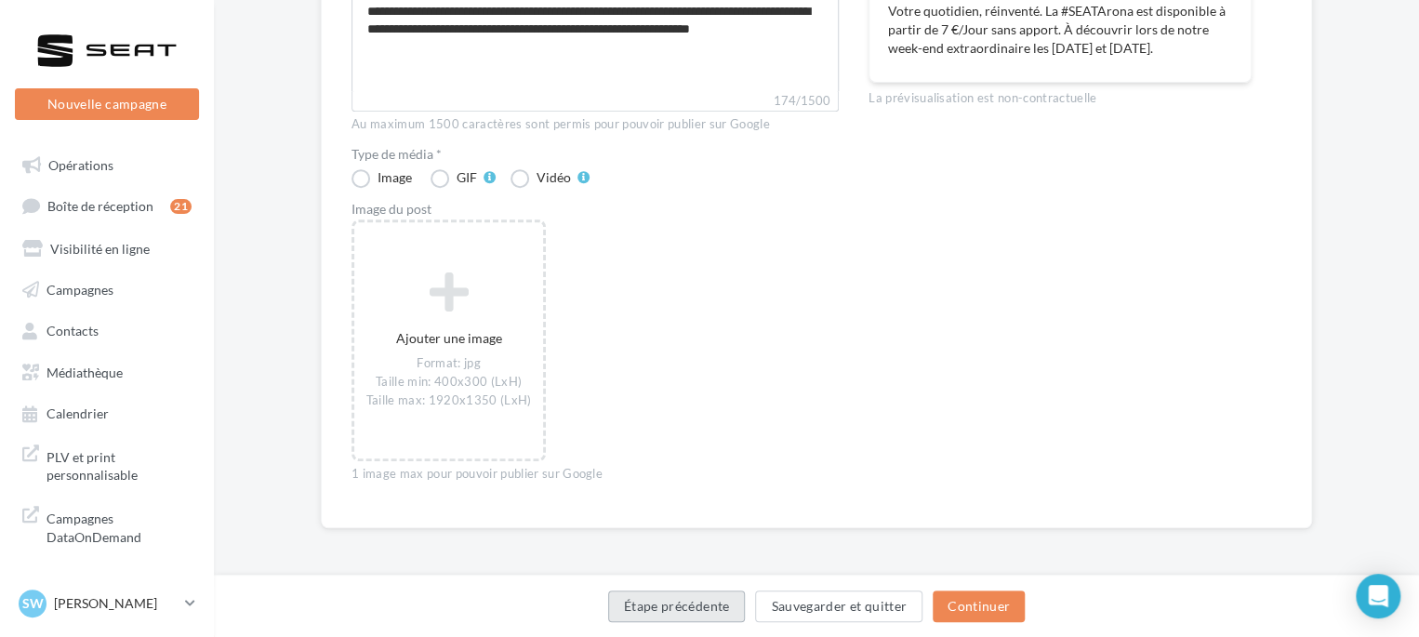
click at [703, 613] on button "Étape précédente" at bounding box center [677, 607] width 138 height 32
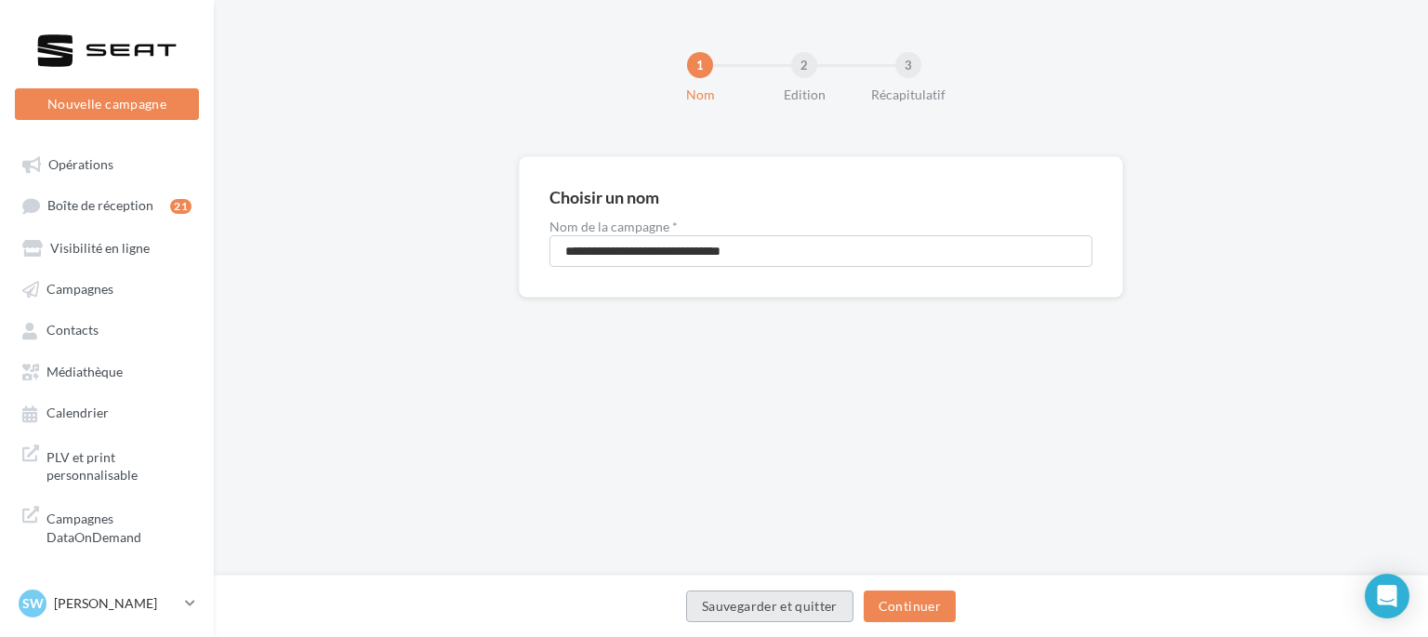
click at [727, 609] on button "Sauvegarder et quitter" at bounding box center [769, 607] width 167 height 32
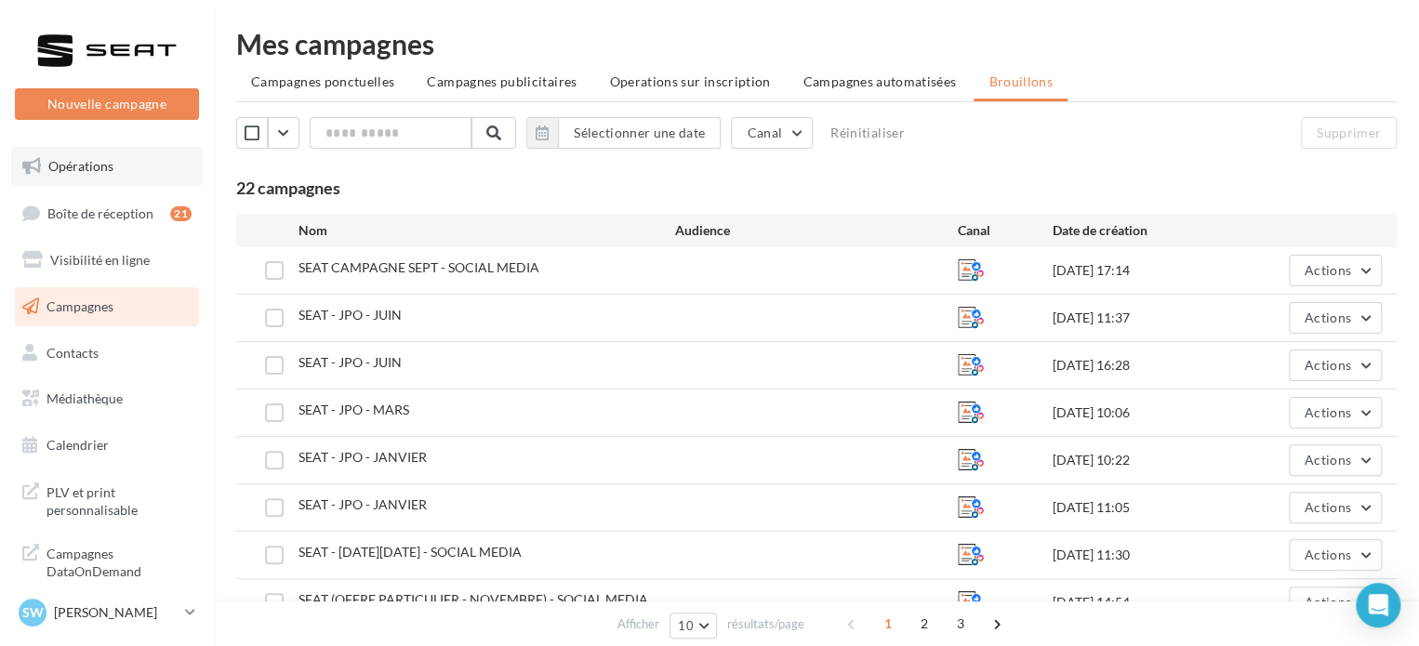
click at [115, 150] on link "Opérations" at bounding box center [107, 166] width 192 height 39
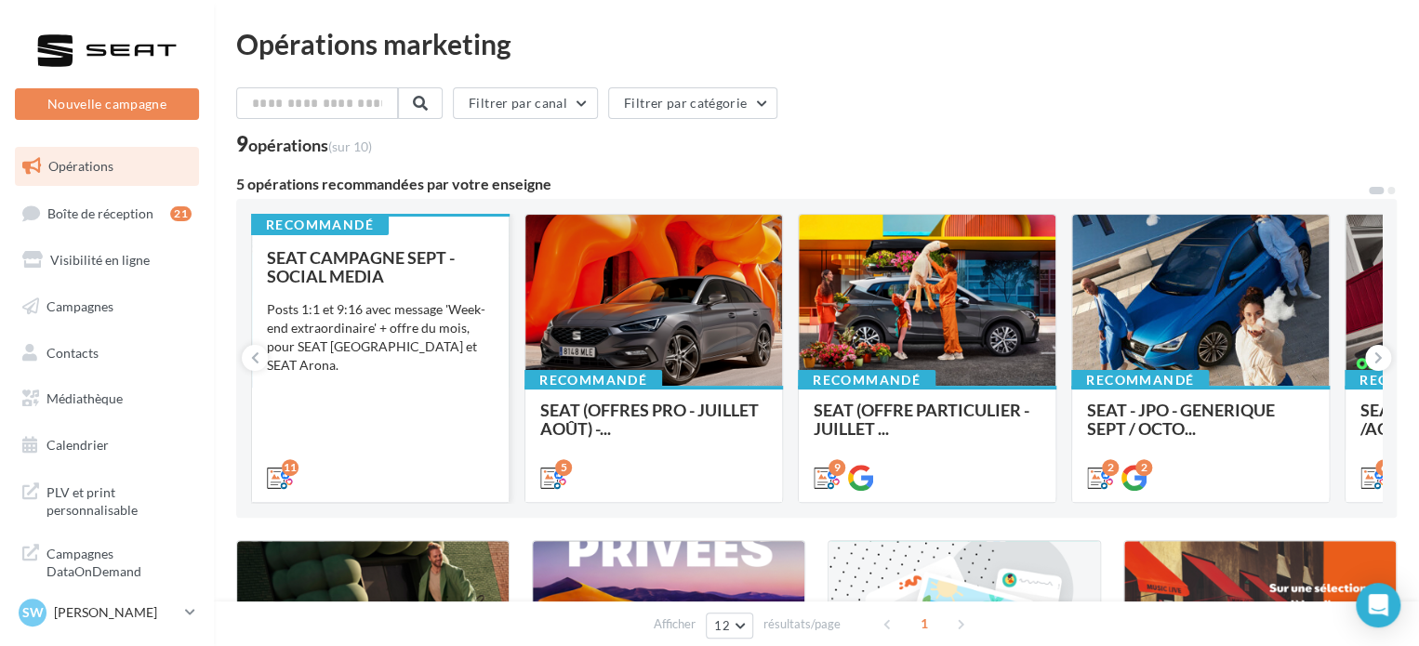
click at [446, 330] on div "Posts 1:1 et 9:16 avec message 'Week-end extraordinaire' + offre du mois, pour …" at bounding box center [380, 337] width 227 height 74
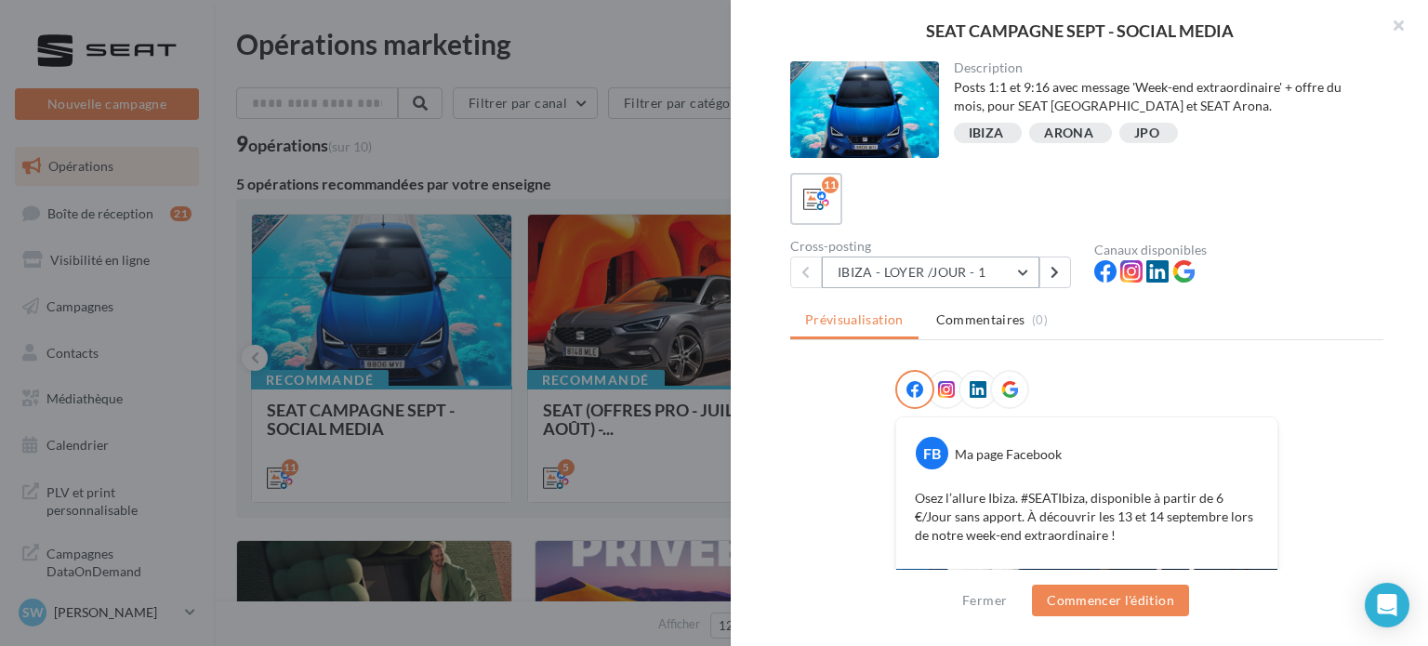
click at [1027, 268] on button "IBIZA - LOYER /JOUR - 1" at bounding box center [931, 273] width 218 height 32
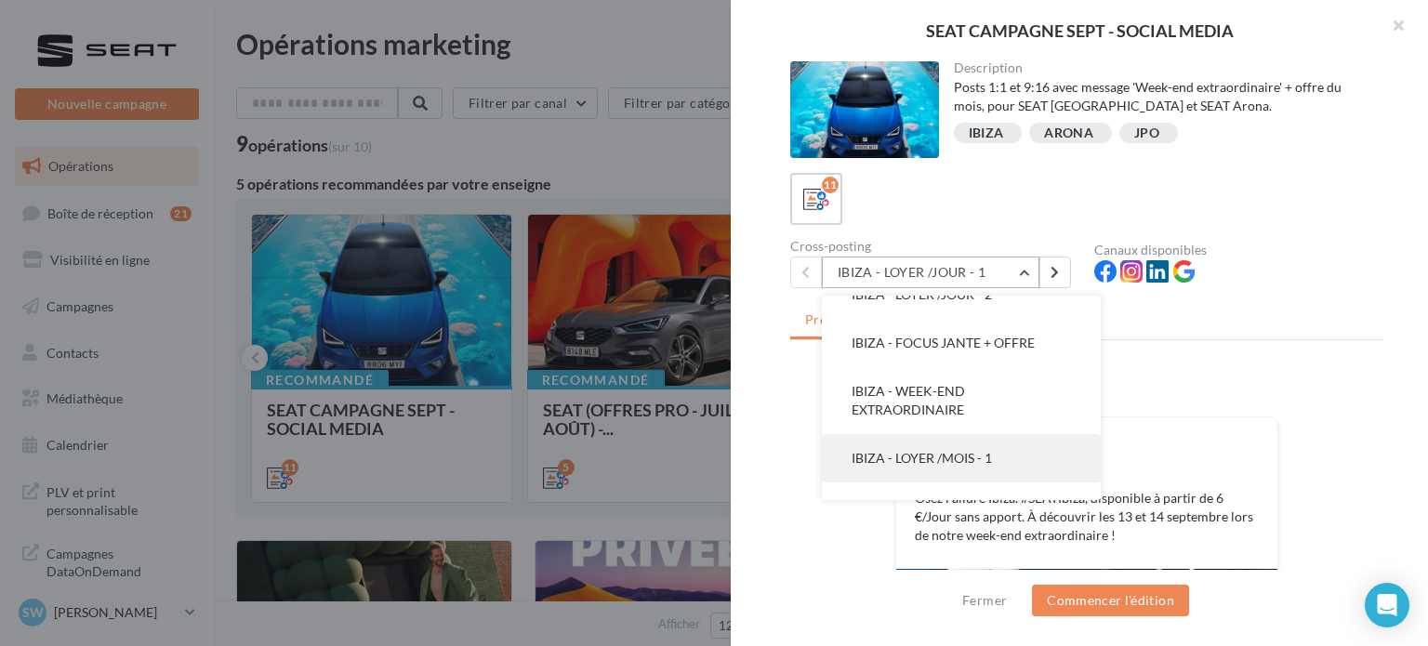
scroll to position [186, 0]
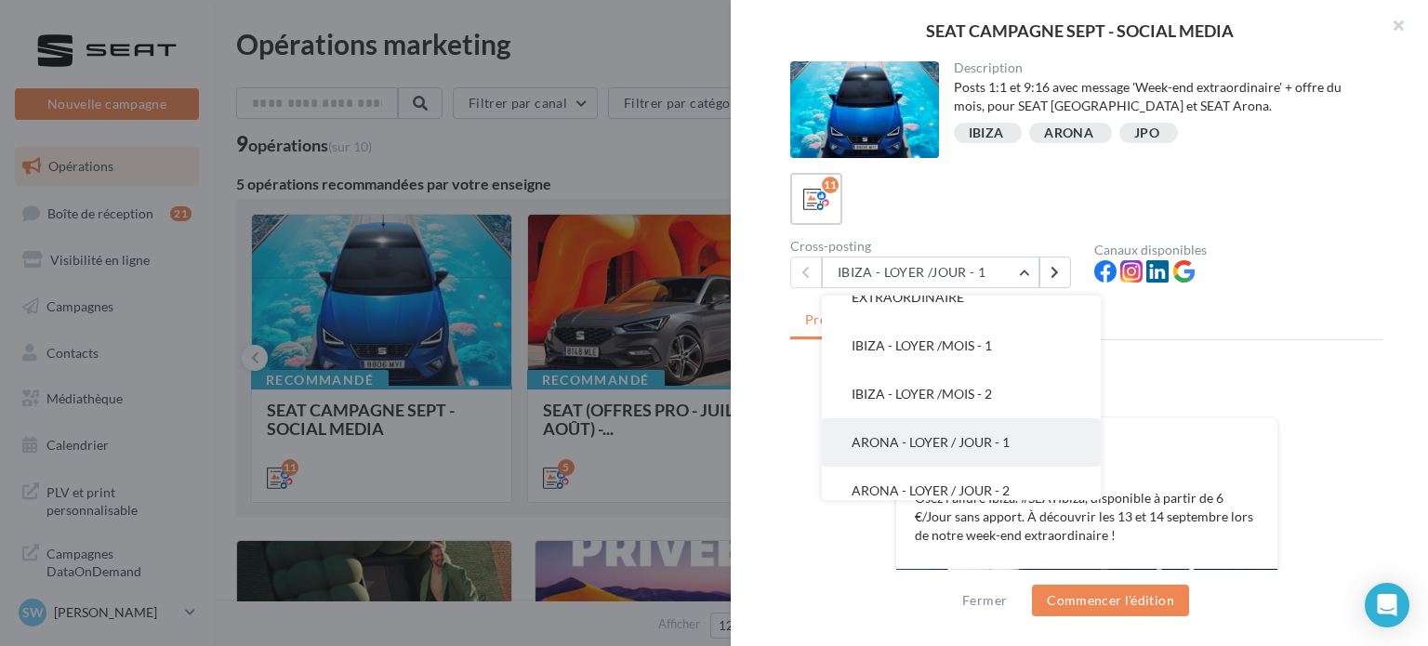
click at [923, 451] on button "ARONA - LOYER / JOUR - 1" at bounding box center [961, 443] width 279 height 48
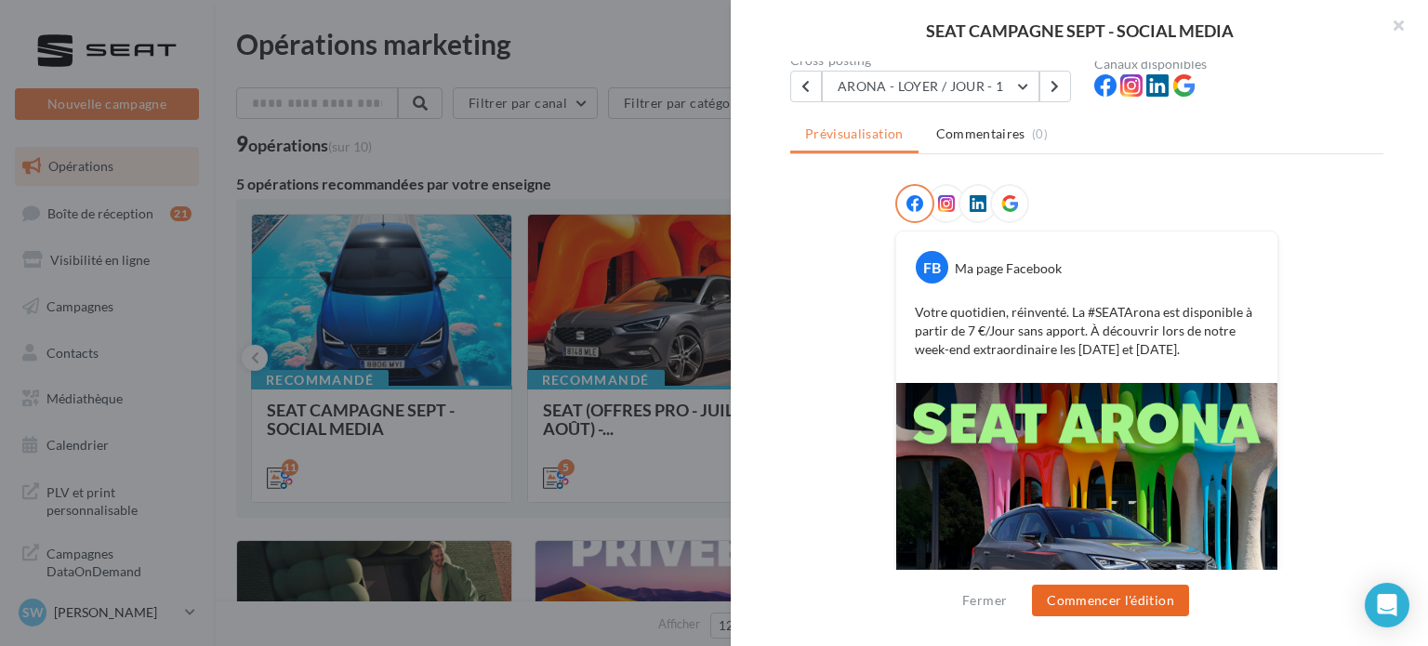
click at [1112, 593] on button "Commencer l'édition" at bounding box center [1110, 601] width 157 height 32
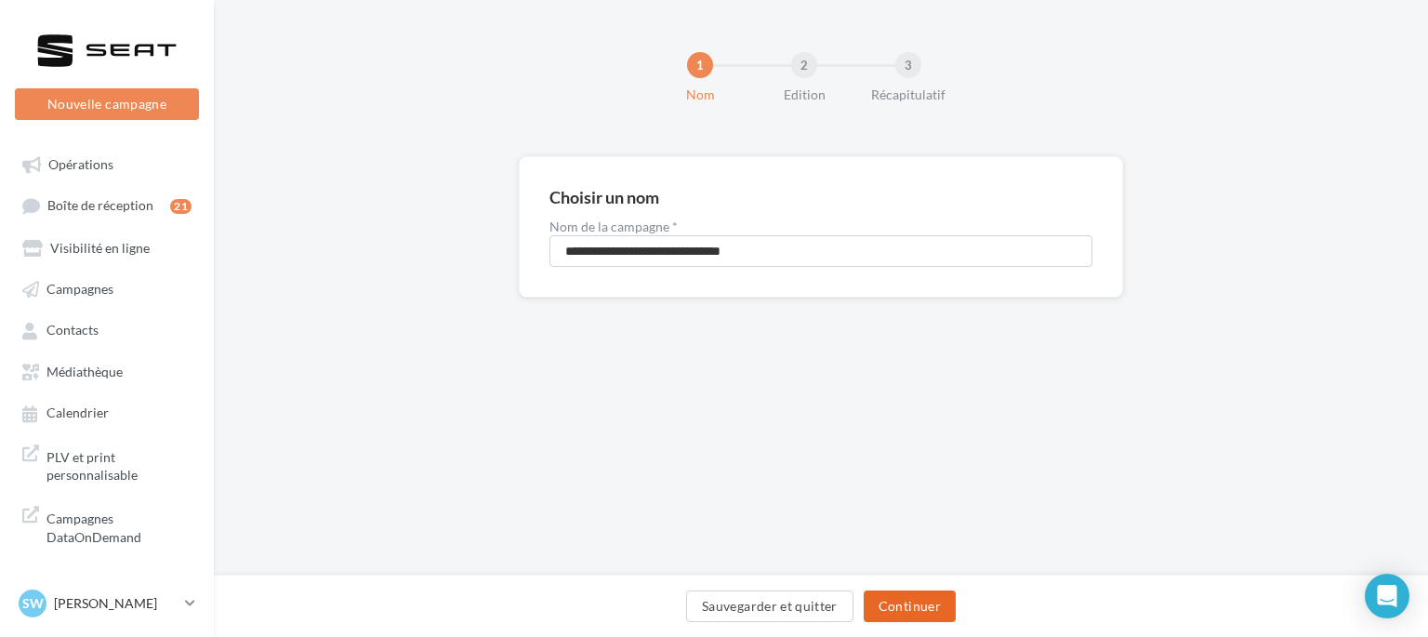
click at [899, 617] on button "Continuer" at bounding box center [910, 607] width 92 height 32
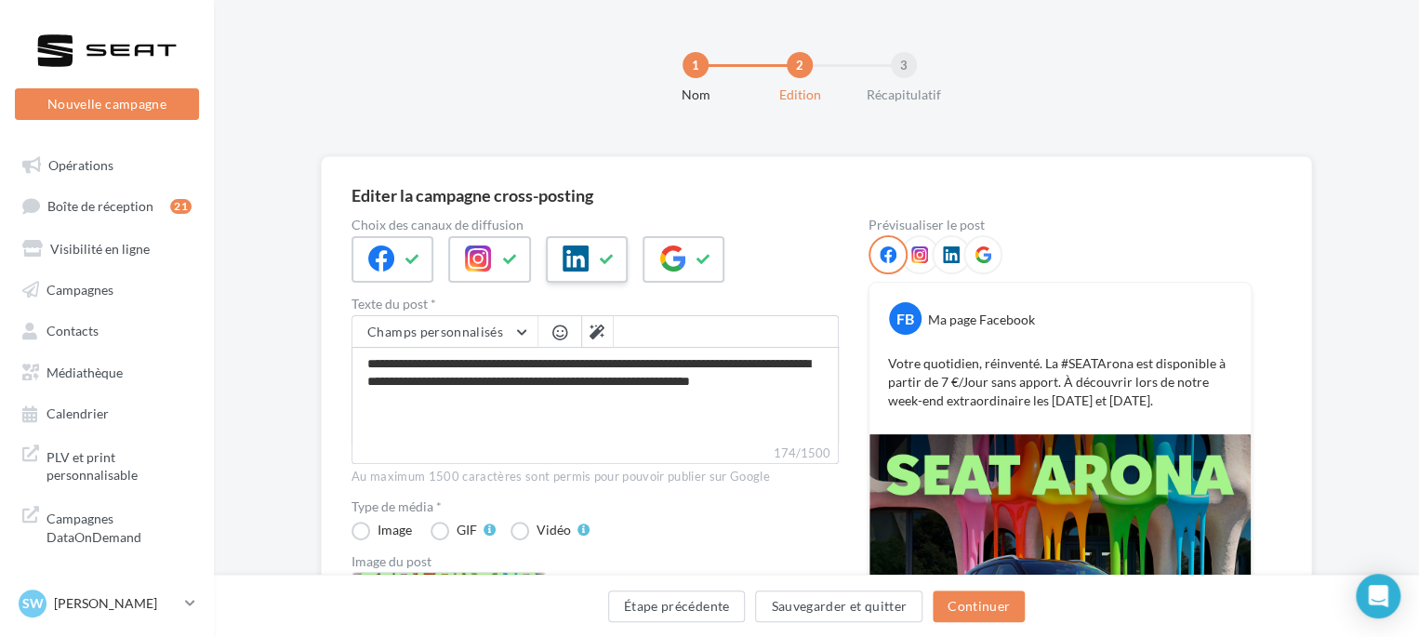
click at [586, 257] on icon at bounding box center [576, 259] width 26 height 26
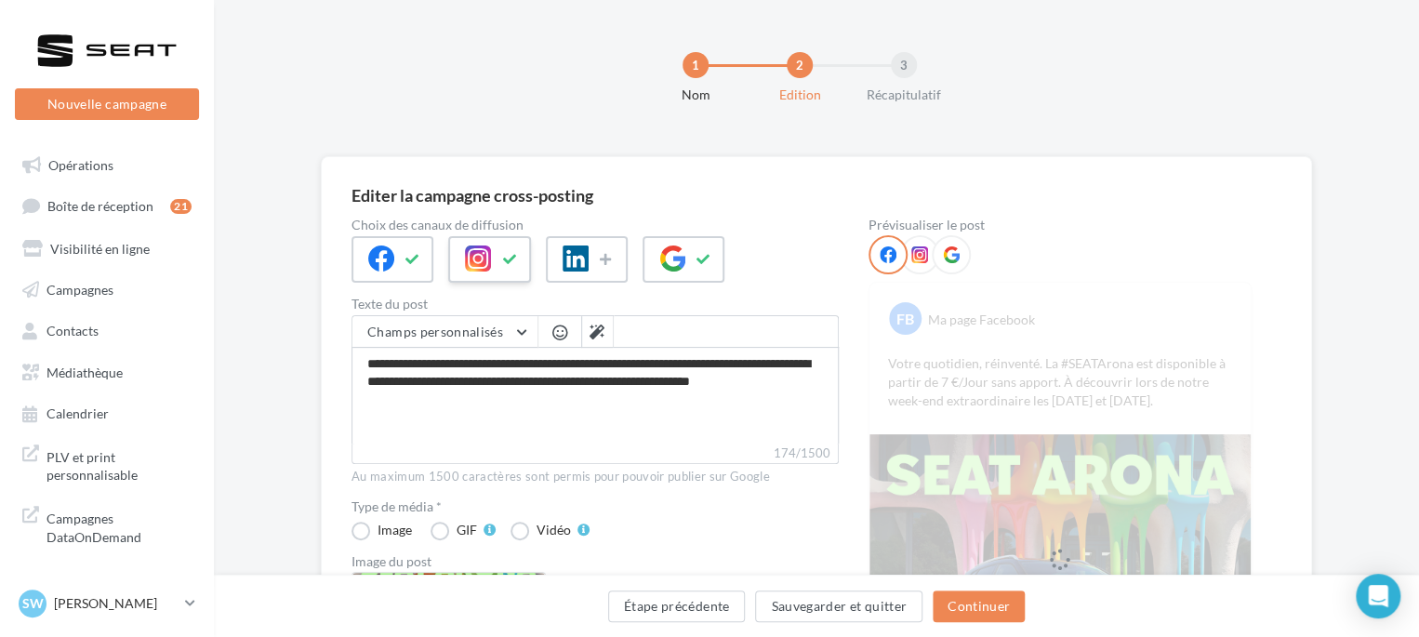
click at [498, 257] on button at bounding box center [509, 260] width 22 height 28
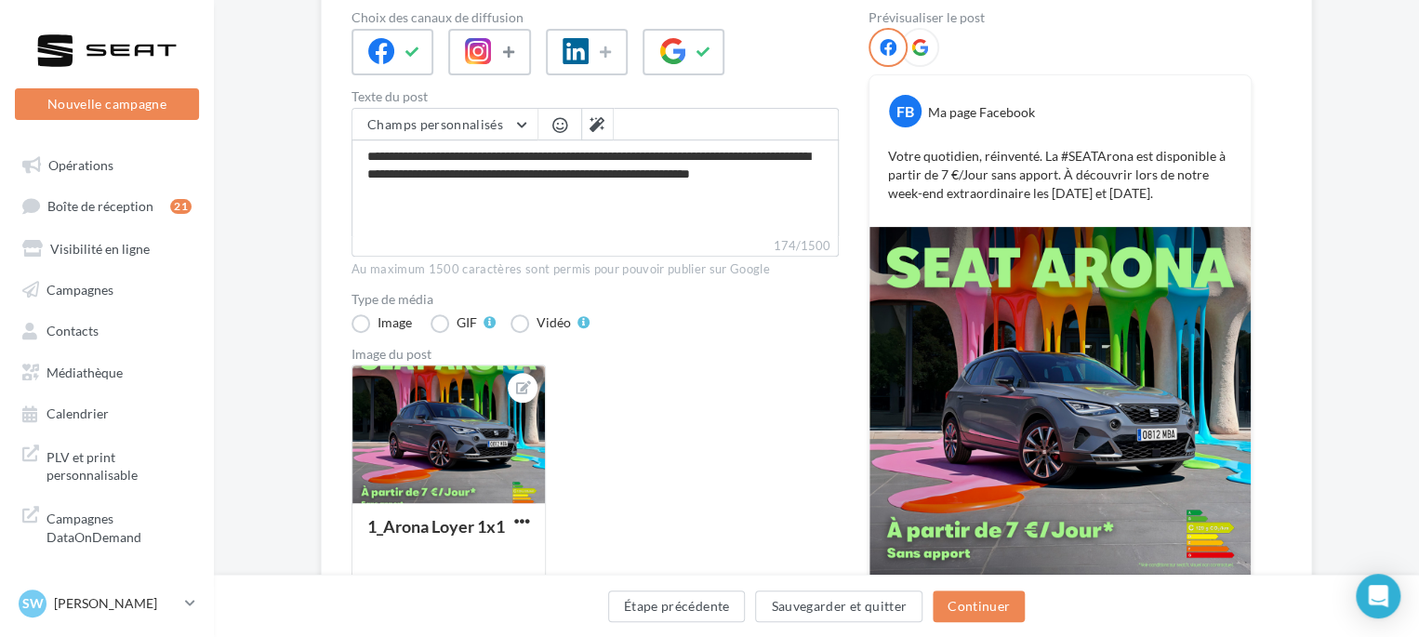
scroll to position [279, 0]
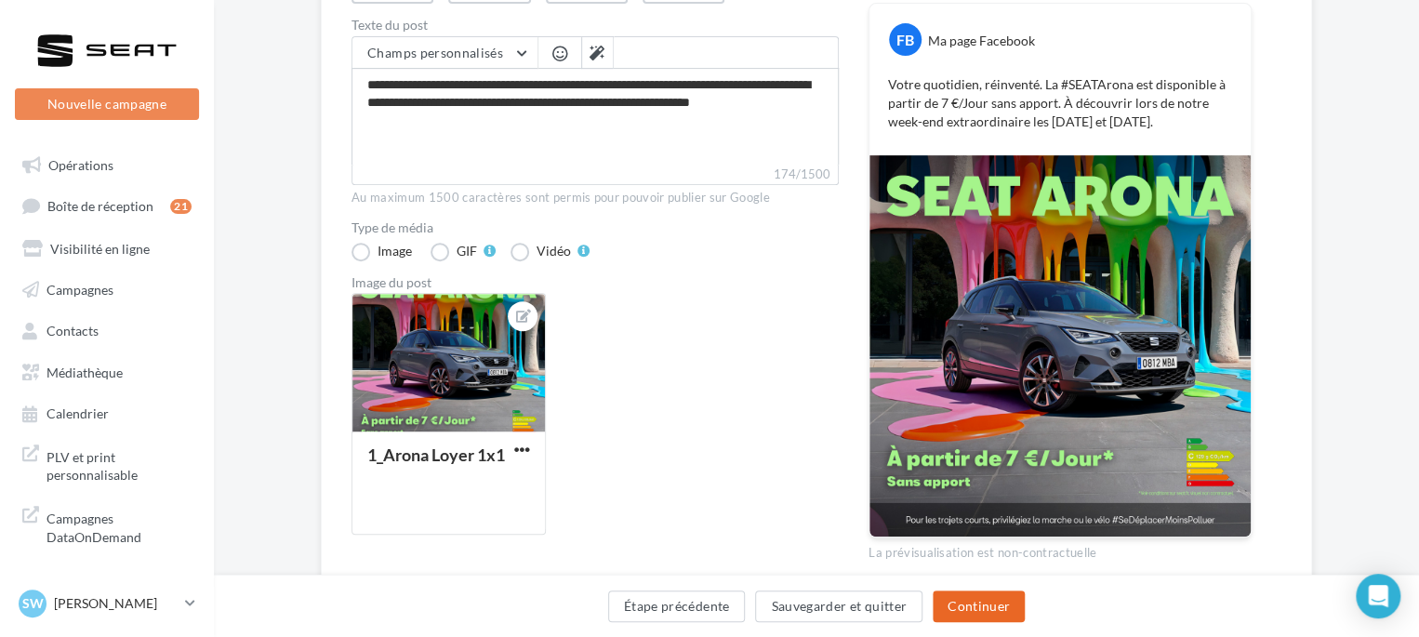
click at [978, 605] on button "Continuer" at bounding box center [979, 607] width 92 height 32
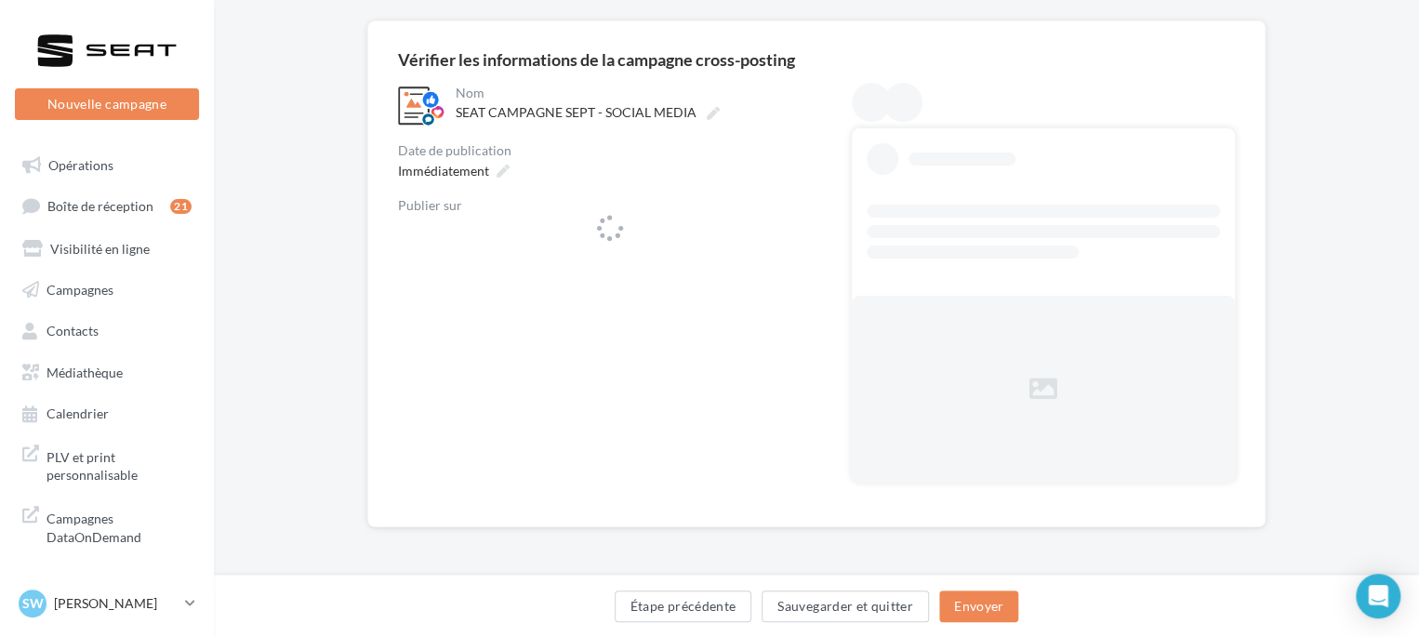
scroll to position [135, 0]
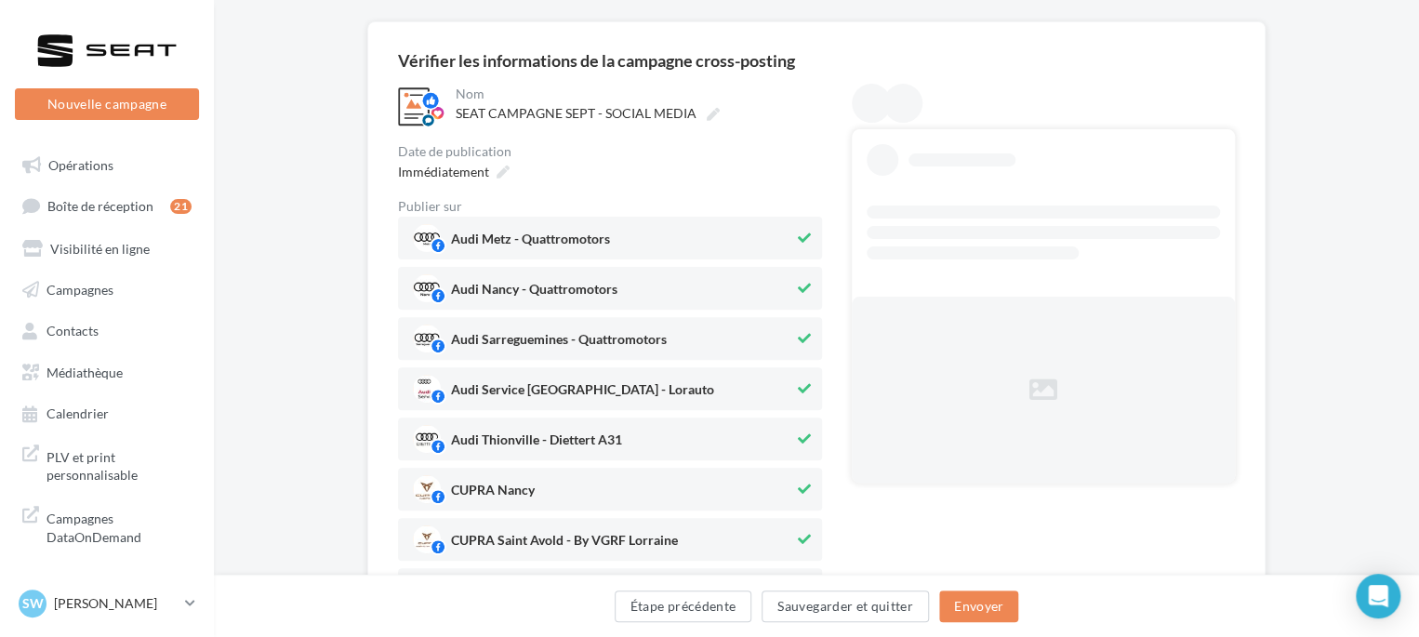
click at [513, 234] on span "Audi Metz - Quattromotors" at bounding box center [530, 243] width 159 height 20
click at [514, 278] on span "Audi Nancy - Quattromotors" at bounding box center [603, 288] width 381 height 28
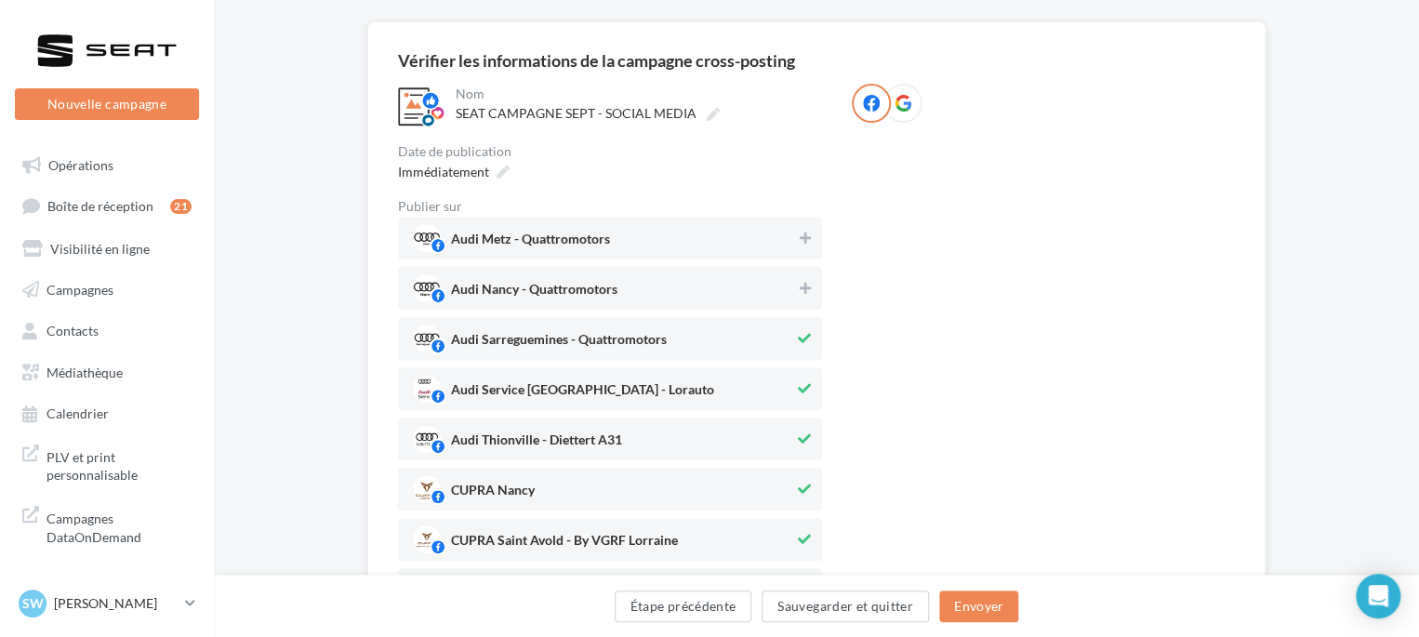
click at [495, 345] on span "Audi Sarreguemines - Quattromotors" at bounding box center [559, 343] width 216 height 20
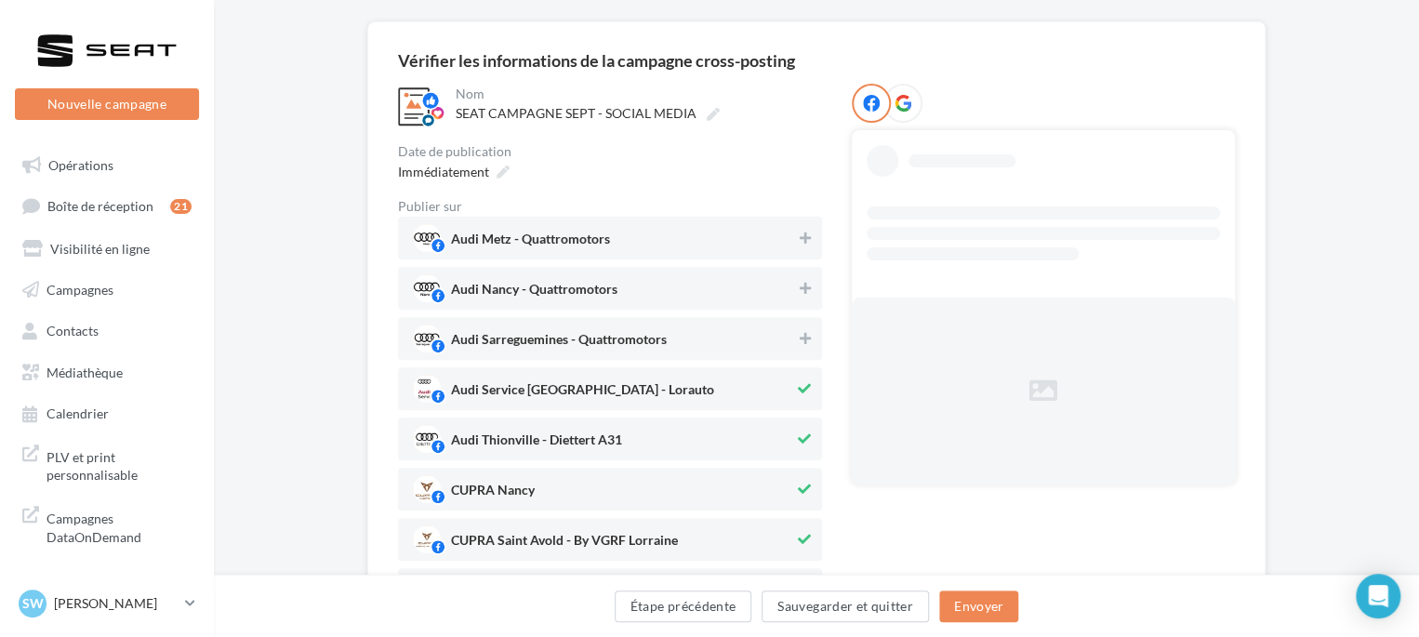
click at [491, 397] on span "Audi Service Saint-Avold - Lorauto" at bounding box center [582, 393] width 263 height 20
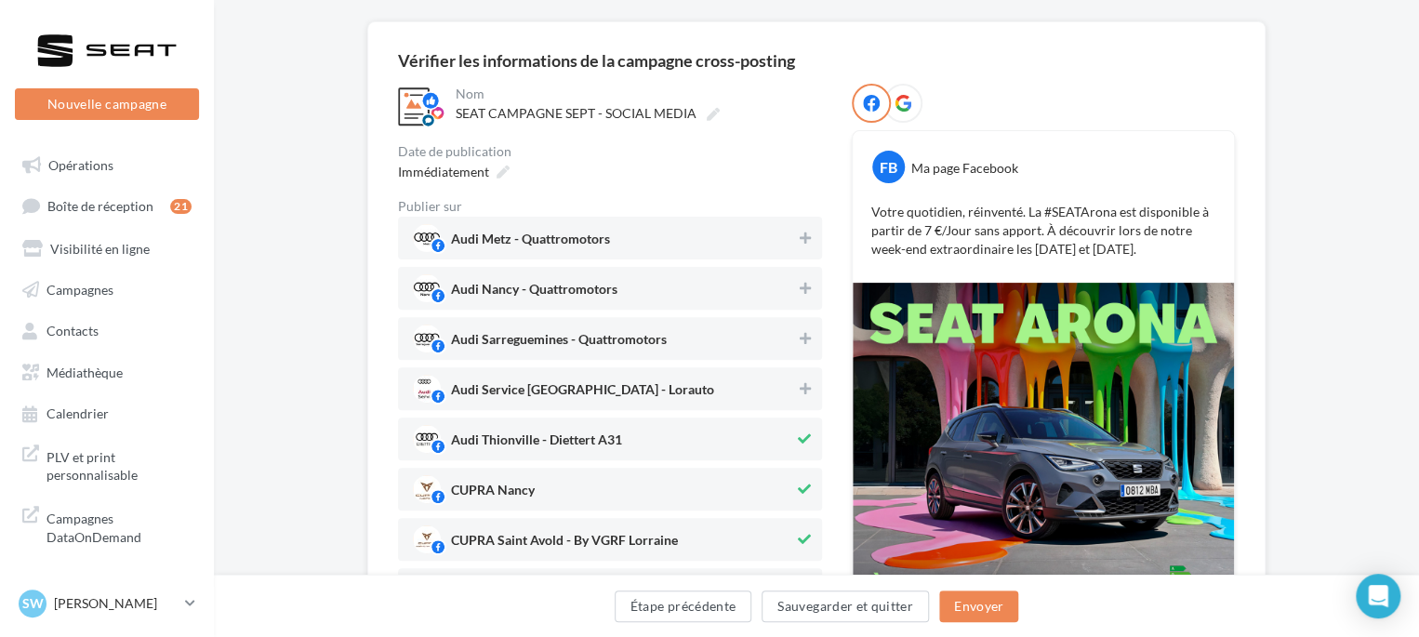
drag, startPoint x: 487, startPoint y: 416, endPoint x: 502, endPoint y: 442, distance: 30.0
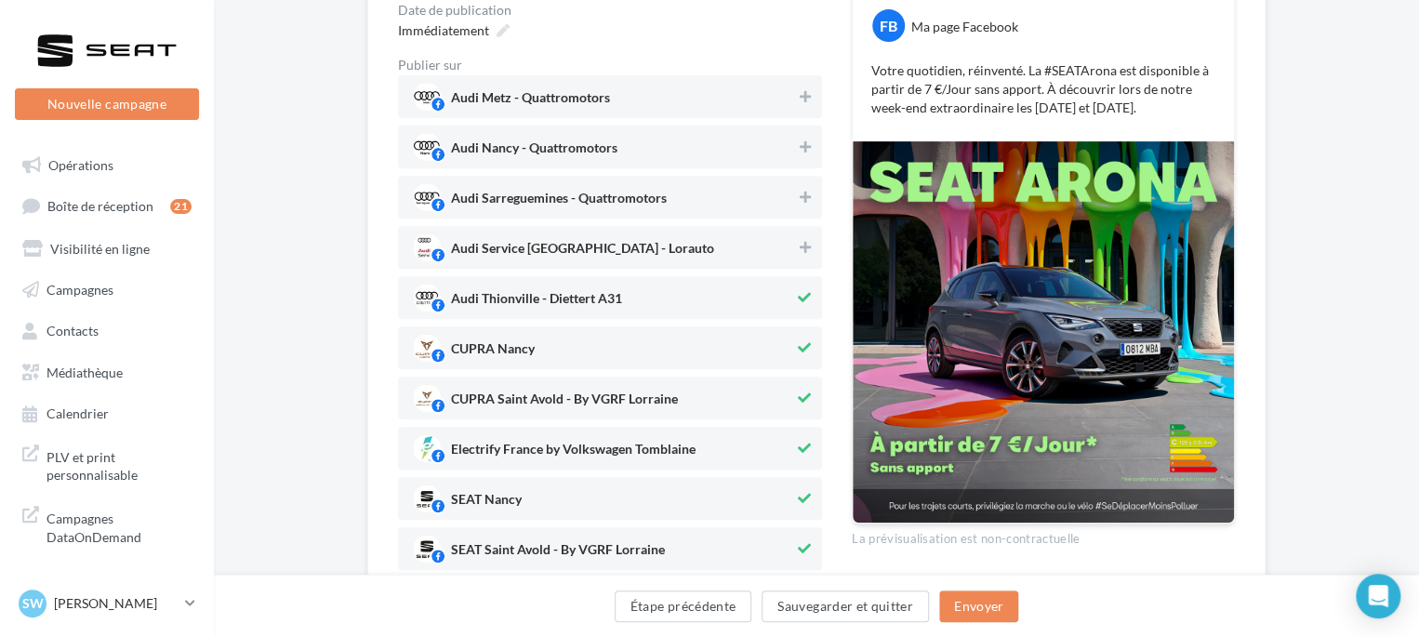
scroll to position [321, 0]
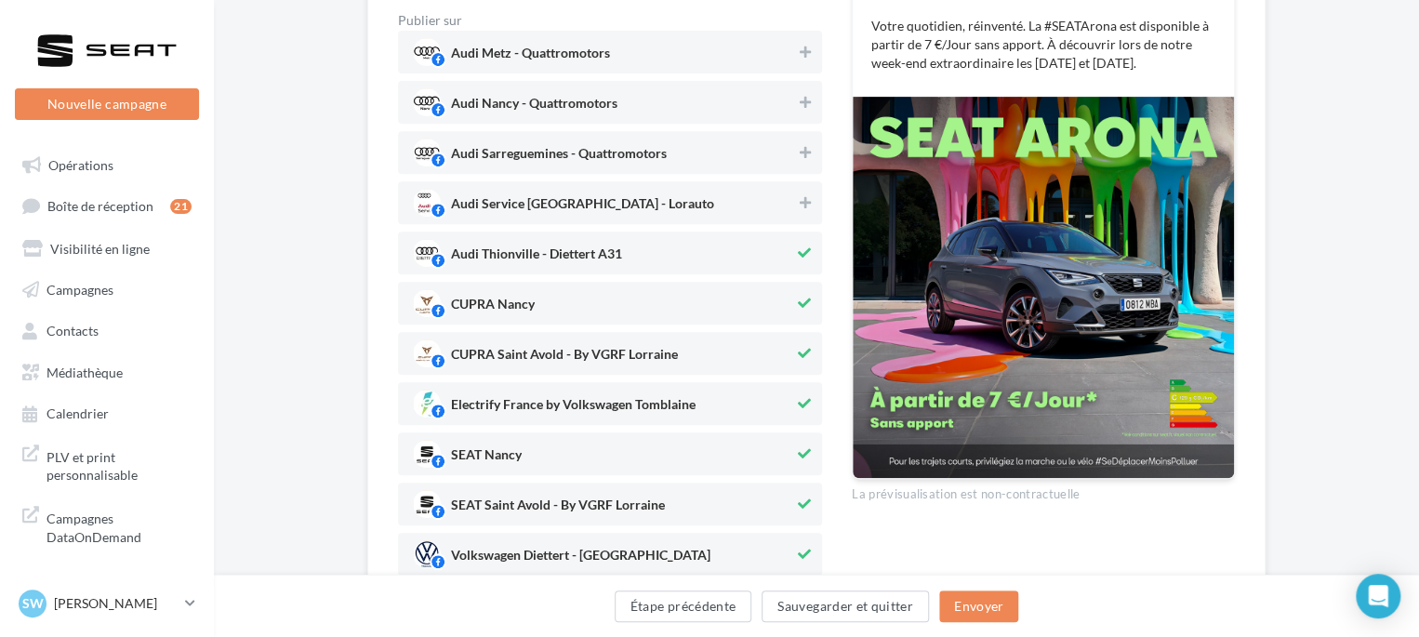
click at [538, 246] on div "Audi Thionville - Diettert A31" at bounding box center [536, 256] width 171 height 21
drag, startPoint x: 538, startPoint y: 366, endPoint x: 521, endPoint y: 396, distance: 34.1
click at [538, 367] on span "CUPRA Saint Avold - By VGRF Lorraine" at bounding box center [564, 358] width 227 height 20
click at [533, 356] on span "CUPRA Saint Avold - By VGRF Lorraine" at bounding box center [564, 358] width 227 height 20
click at [510, 422] on div "Electrify France by Volkswagen Tomblaine" at bounding box center [610, 403] width 424 height 43
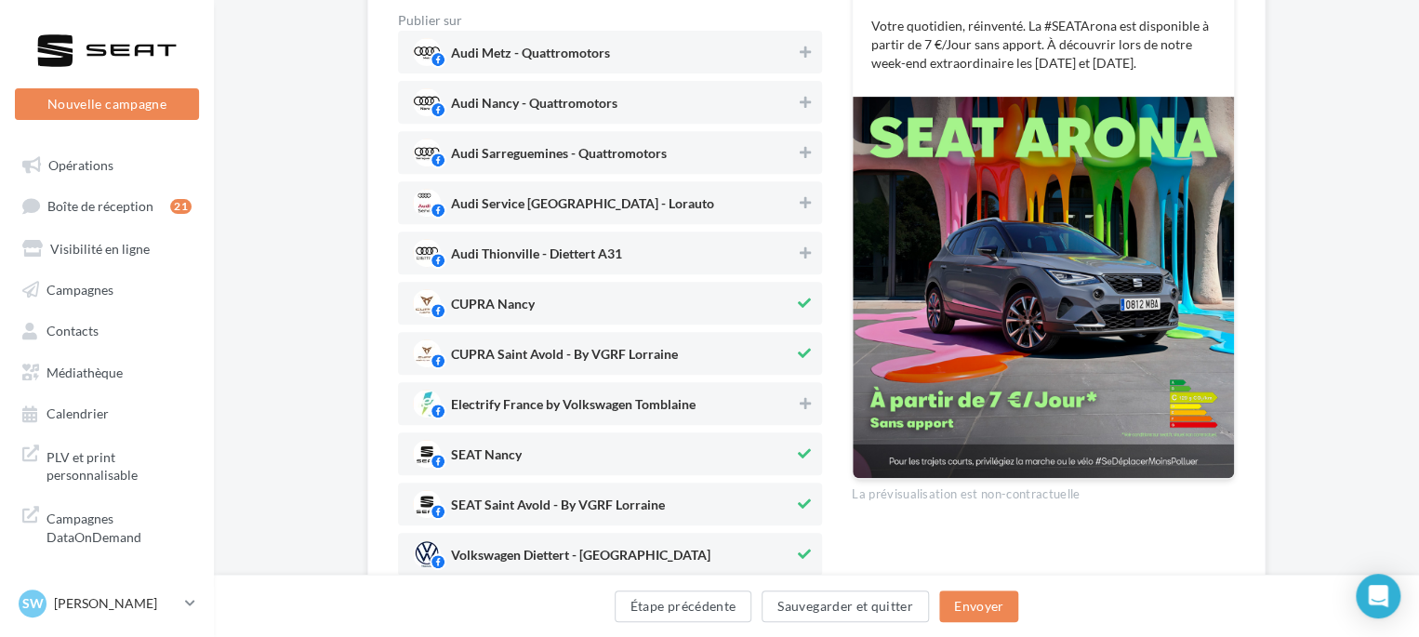
click at [493, 448] on span "SEAT Nancy" at bounding box center [486, 458] width 71 height 20
click at [469, 492] on span "SEAT Saint Avold - By VGRF Lorraine" at bounding box center [603, 504] width 381 height 28
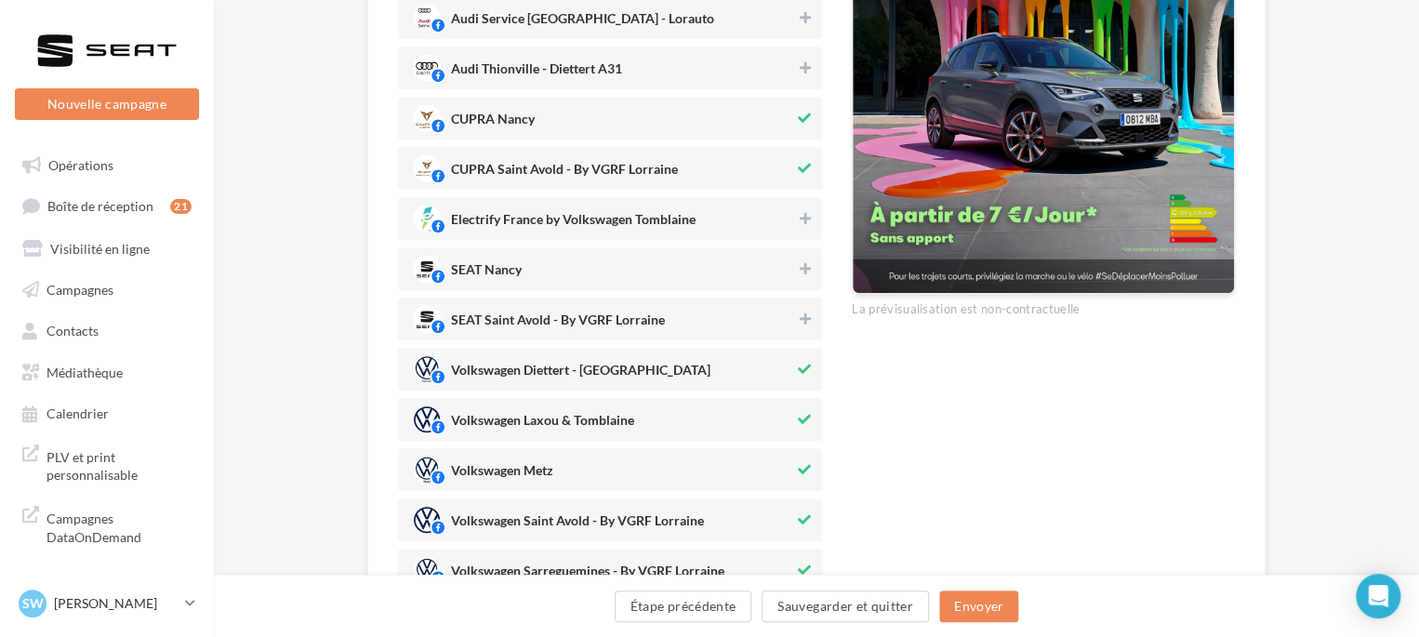
scroll to position [507, 0]
click at [554, 362] on div "Volkswagen Diettert - Thionville" at bounding box center [580, 372] width 259 height 21
click at [533, 440] on div "Audi Metz - Quattromotors Audi Nancy - Quattromotors Audi Sarreguemines - Quatt…" at bounding box center [610, 343] width 424 height 997
click at [530, 472] on span "Volkswagen Metz" at bounding box center [502, 473] width 102 height 20
click at [535, 409] on span "Volkswagen Laxou & Tomblaine" at bounding box center [603, 419] width 381 height 28
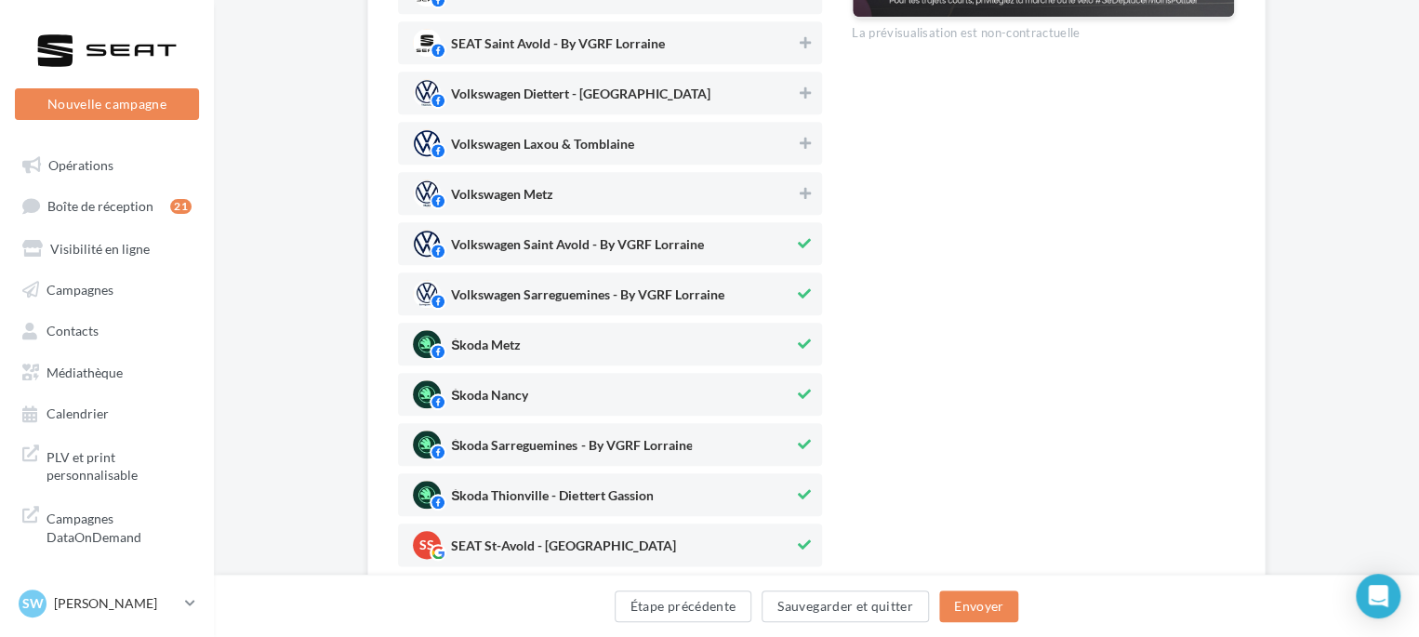
scroll to position [786, 0]
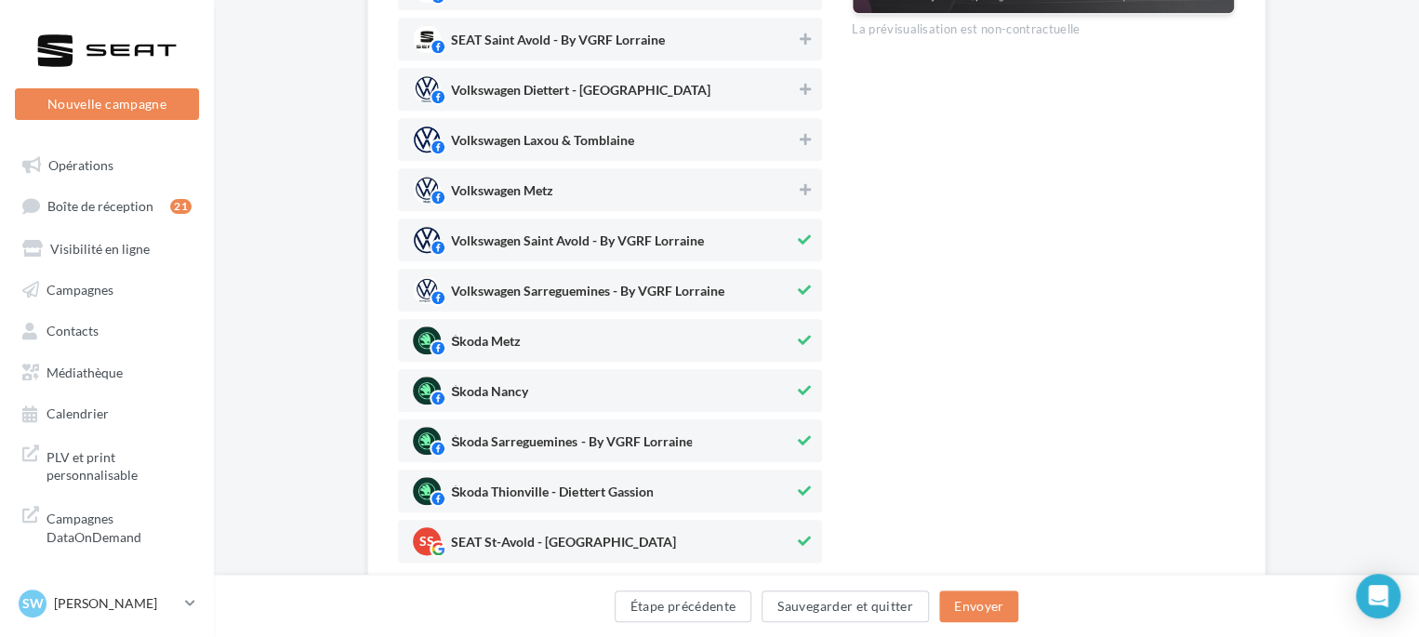
click at [529, 239] on span "Volkswagen Saint Avold - By VGRF Lorraine" at bounding box center [577, 244] width 253 height 20
click at [539, 303] on span "Volkswagen Sarreguemines - By VGRF Lorraine" at bounding box center [587, 295] width 273 height 20
click at [534, 378] on span "Škoda Nancy" at bounding box center [603, 391] width 381 height 28
click at [522, 419] on div "Škoda Sarreguemines - By VGRF Lorraine" at bounding box center [610, 440] width 424 height 43
click at [565, 335] on span "Škoda Metz" at bounding box center [603, 340] width 381 height 28
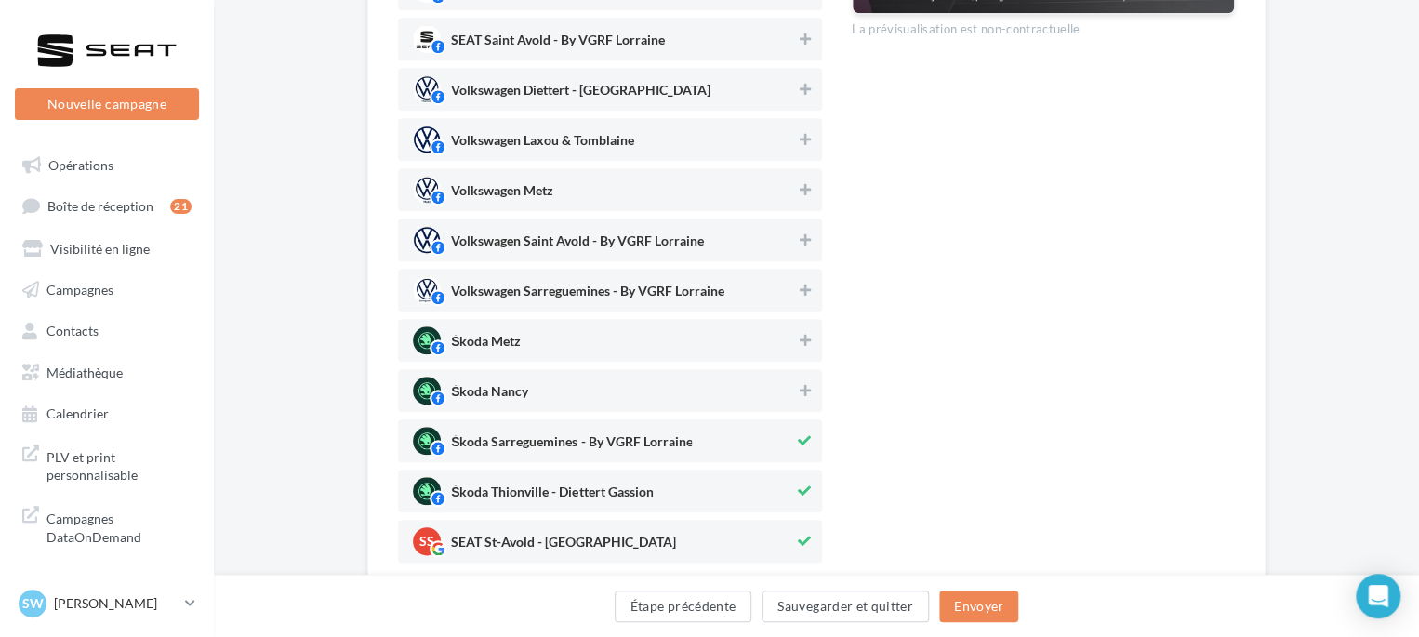
click at [565, 428] on span "Škoda Sarreguemines - By VGRF Lorraine" at bounding box center [603, 441] width 381 height 28
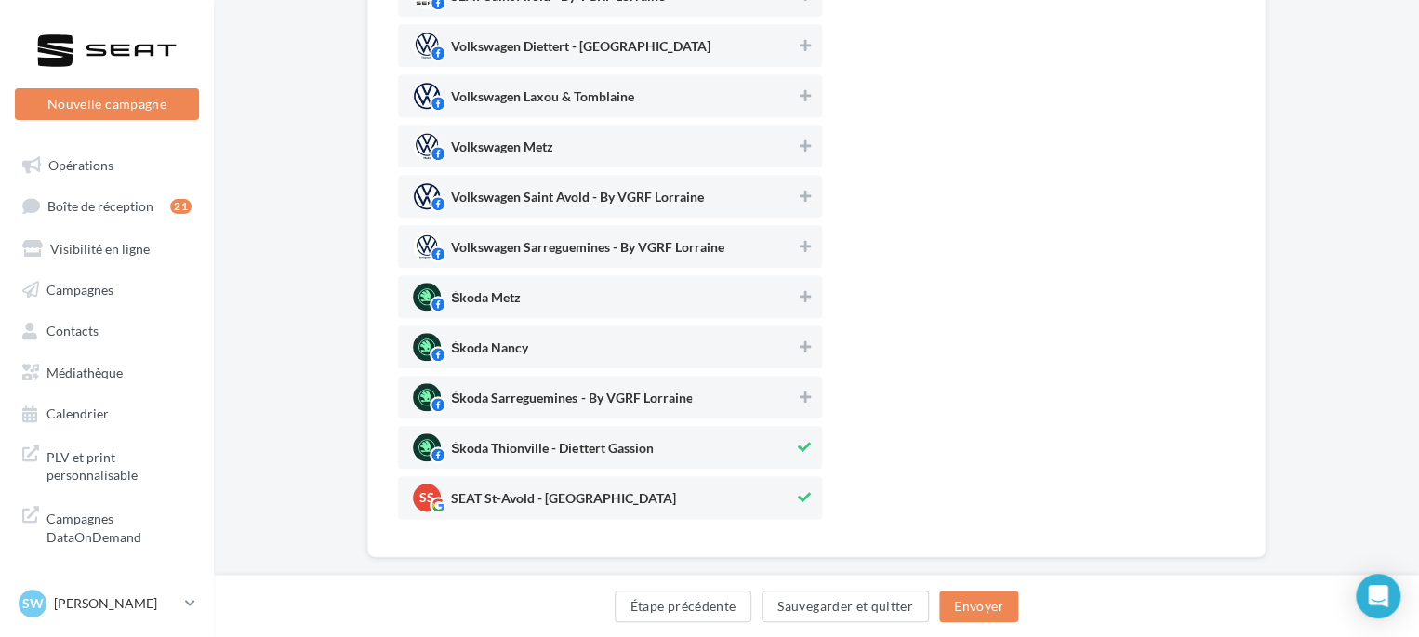
scroll to position [859, 0]
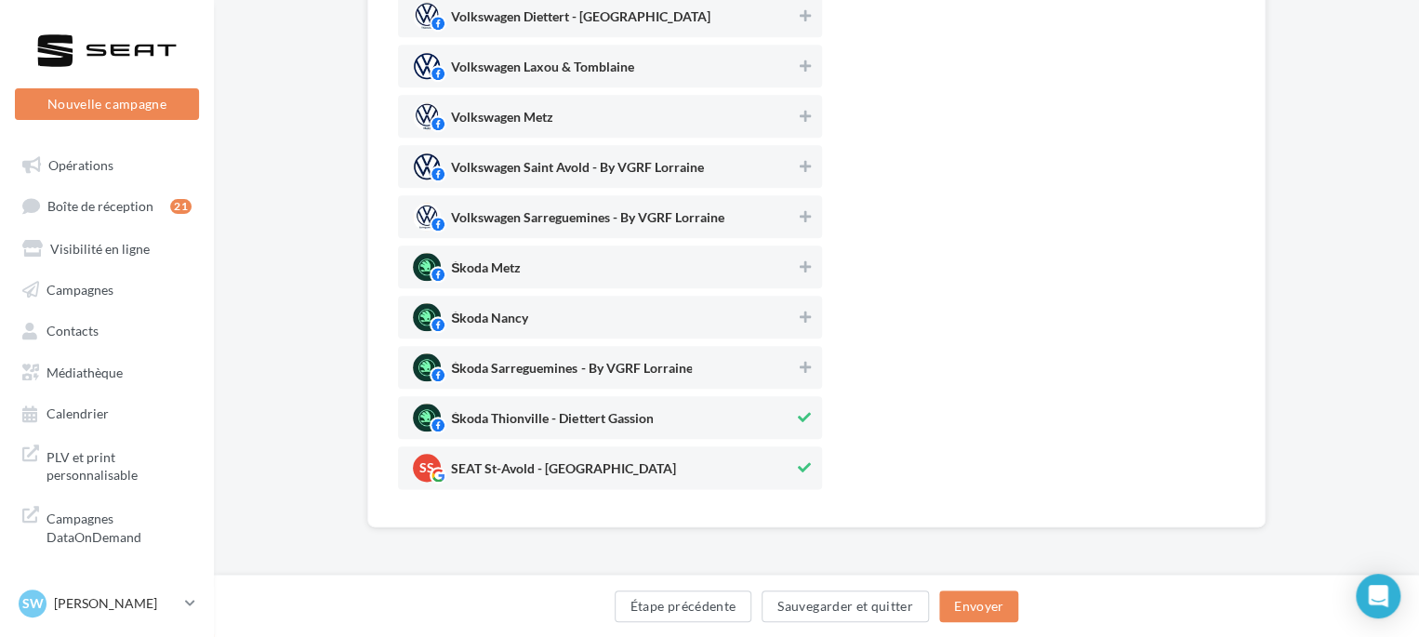
click at [530, 361] on div "Škoda Sarreguemines - By VGRF Lorraine" at bounding box center [571, 371] width 241 height 21
click at [536, 427] on span "Škoda Thionville - Diettert Gassion" at bounding box center [552, 422] width 202 height 20
click at [562, 361] on div "Škoda Sarreguemines - By VGRF Lorraine" at bounding box center [571, 371] width 241 height 21
click at [565, 458] on span "SS SEAT St-Avold - VGRF Grand Est" at bounding box center [603, 468] width 381 height 28
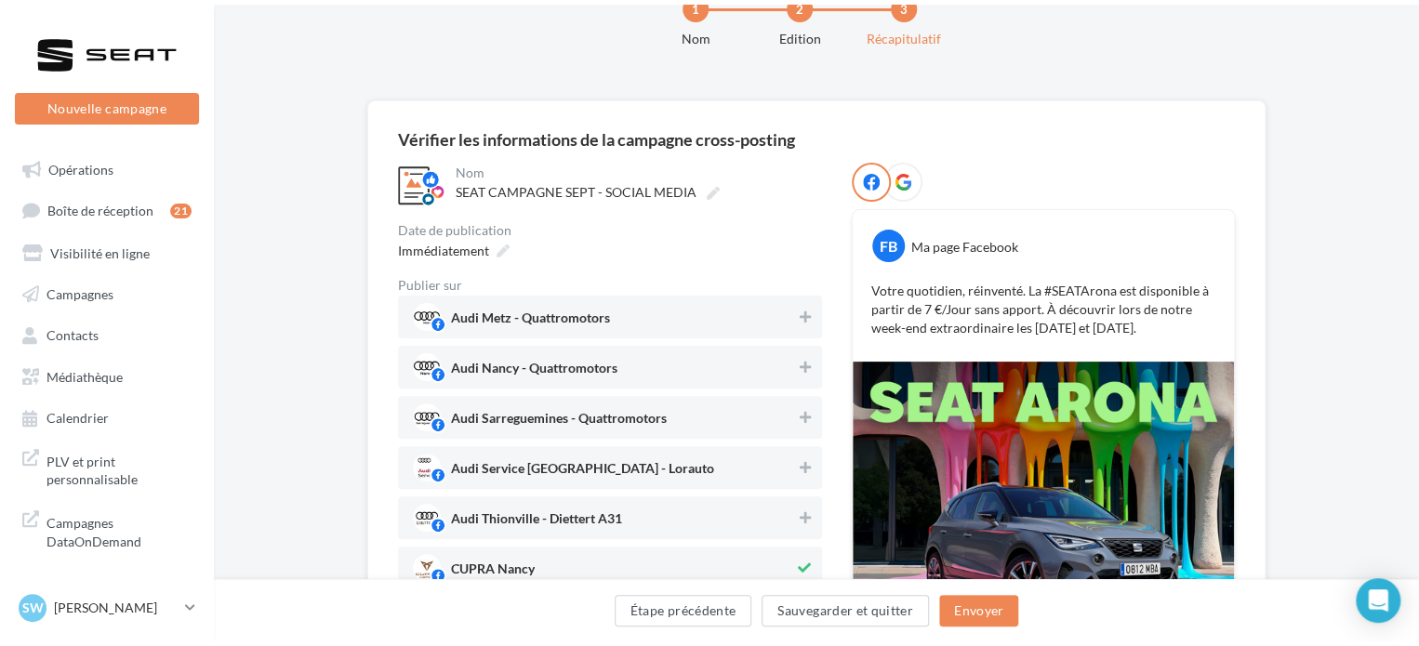
scroll to position [0, 0]
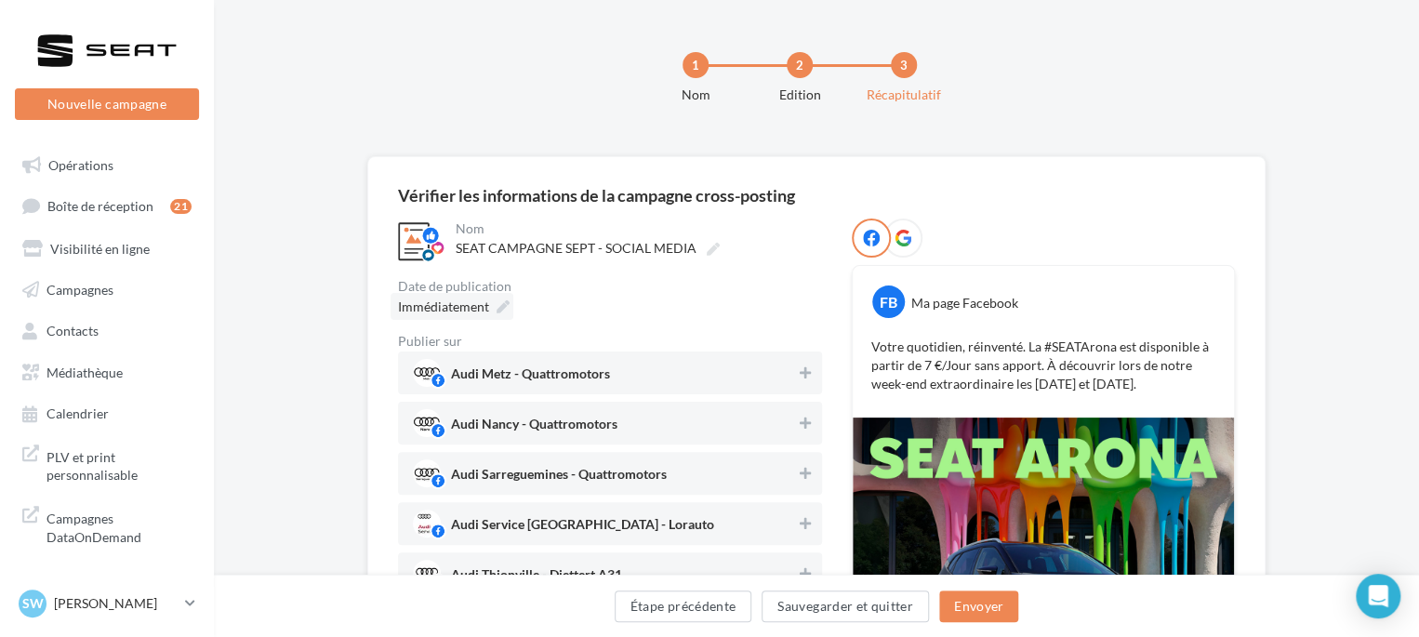
click at [450, 293] on div "Immédiatement" at bounding box center [452, 306] width 123 height 27
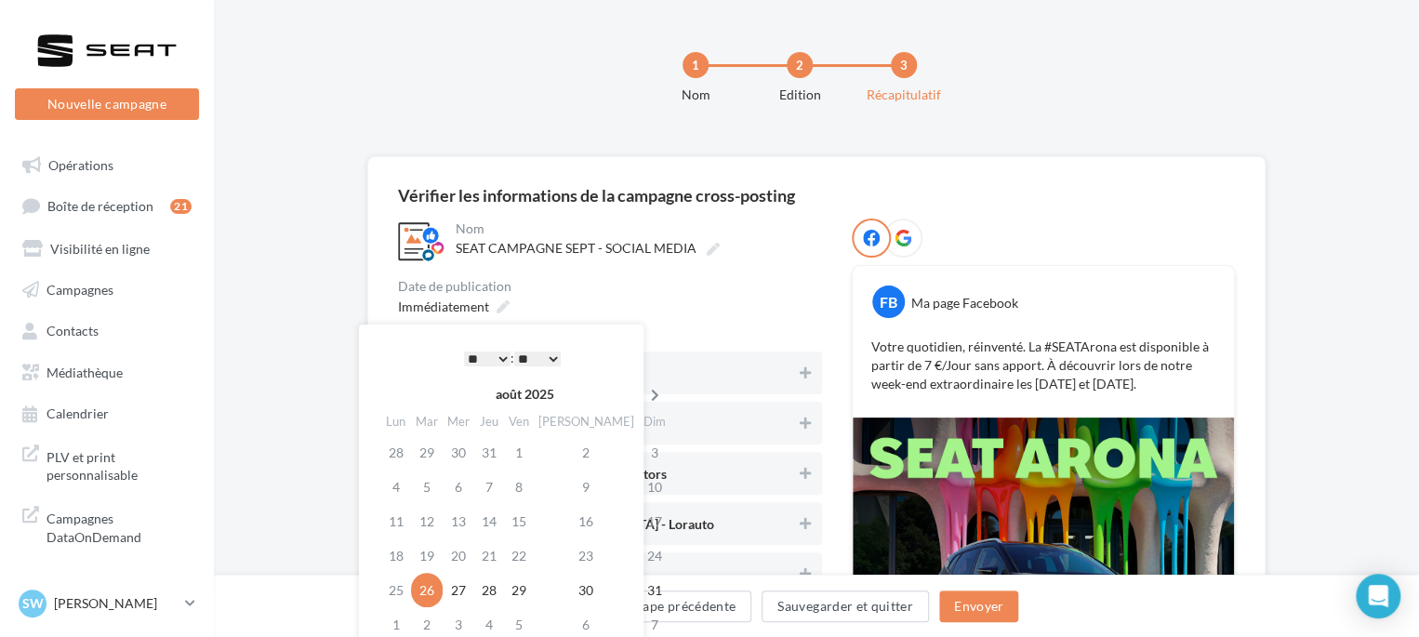
click at [644, 392] on icon at bounding box center [655, 395] width 23 height 13
click at [437, 518] on td "9" at bounding box center [430, 521] width 32 height 34
click at [478, 362] on select "* * * * * * * * * * ** ** ** ** ** ** ** ** ** ** ** ** ** **" at bounding box center [487, 359] width 47 height 15
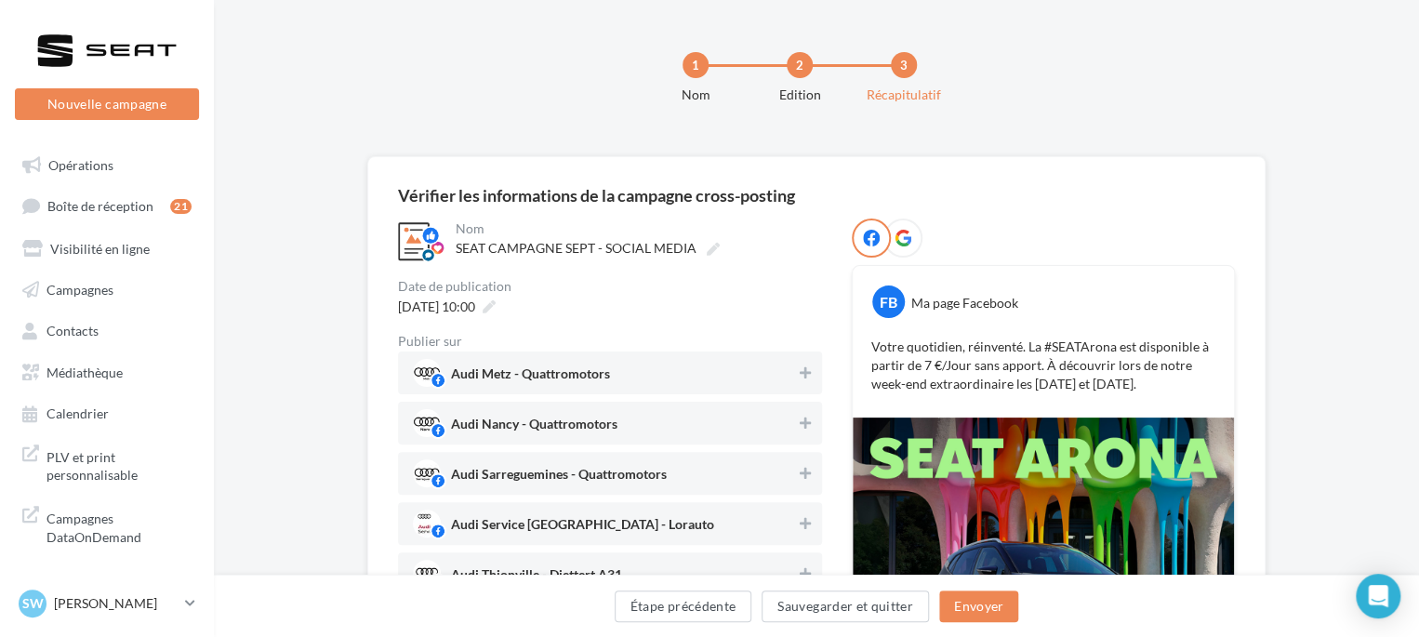
click at [692, 295] on div "09/09/2025 à 10:00" at bounding box center [610, 306] width 424 height 27
click at [1000, 602] on button "Envoyer" at bounding box center [978, 607] width 79 height 32
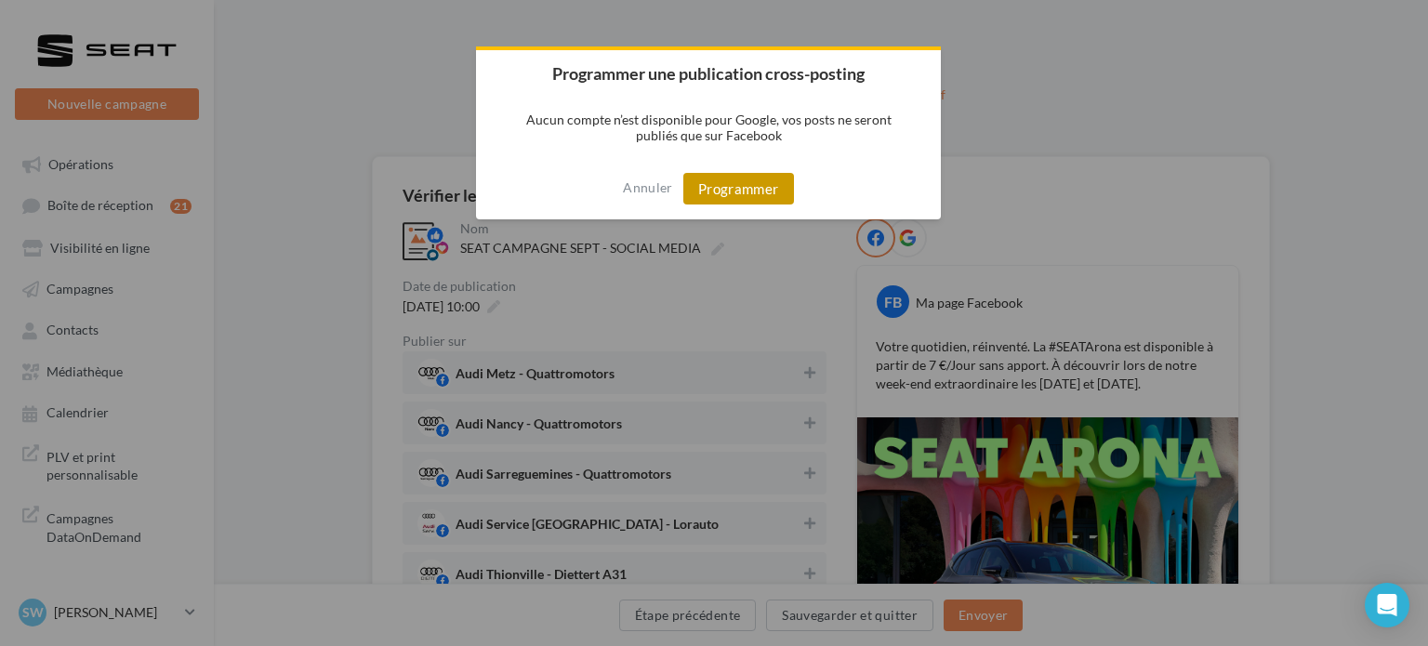
click at [750, 183] on button "Programmer" at bounding box center [739, 189] width 111 height 32
